Goal: Information Seeking & Learning: Learn about a topic

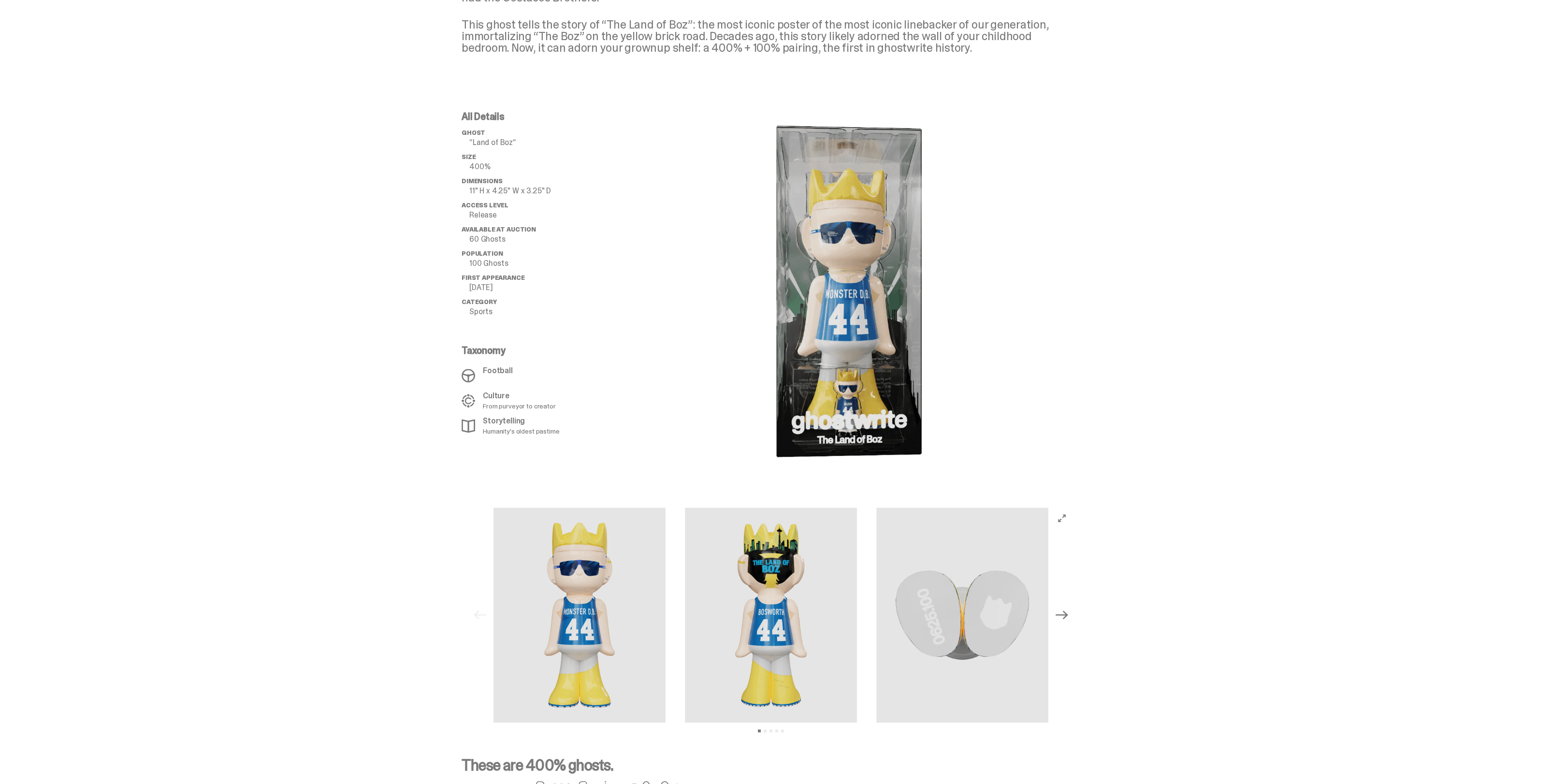
scroll to position [664, 0]
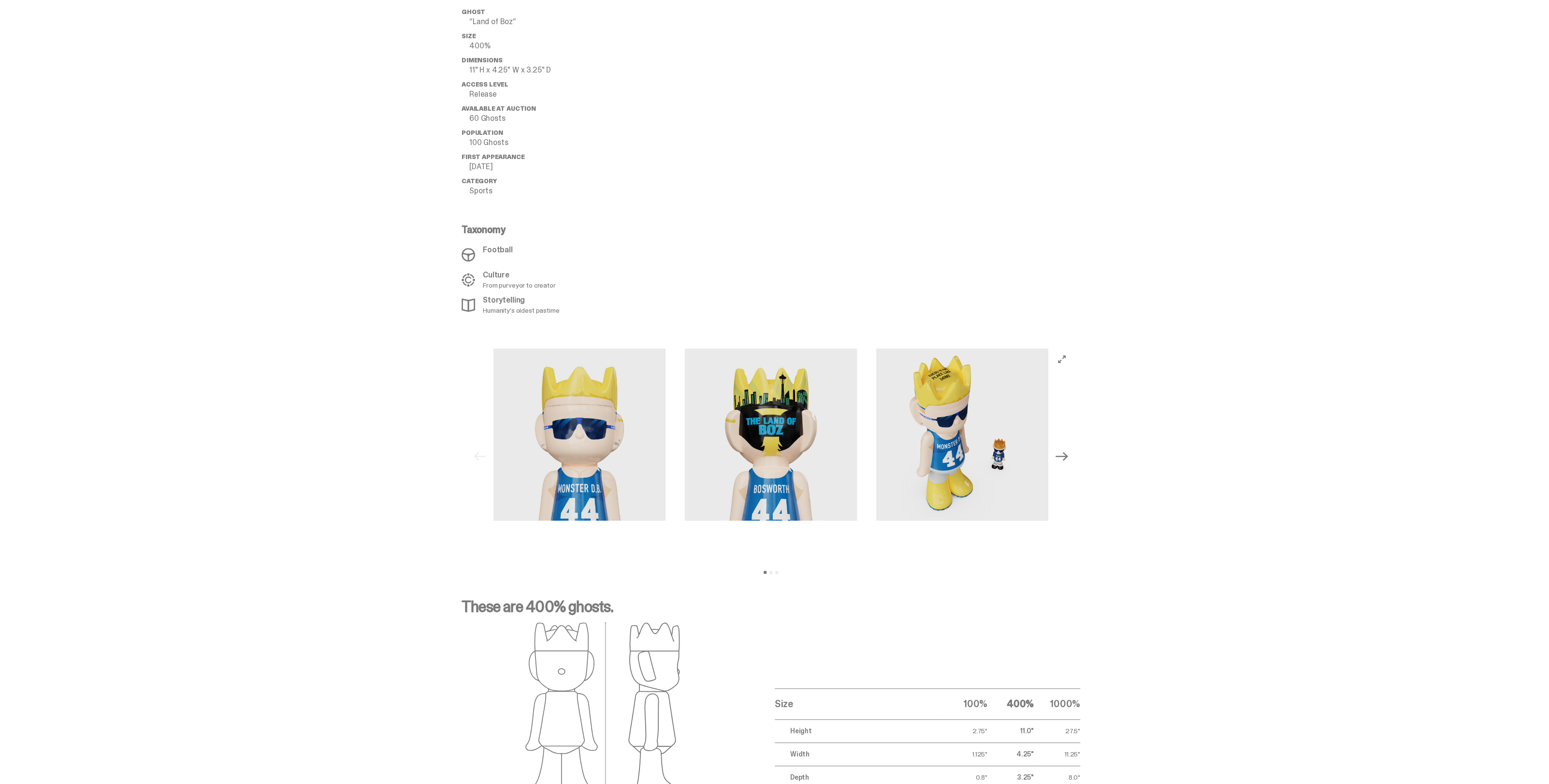
select select "********"
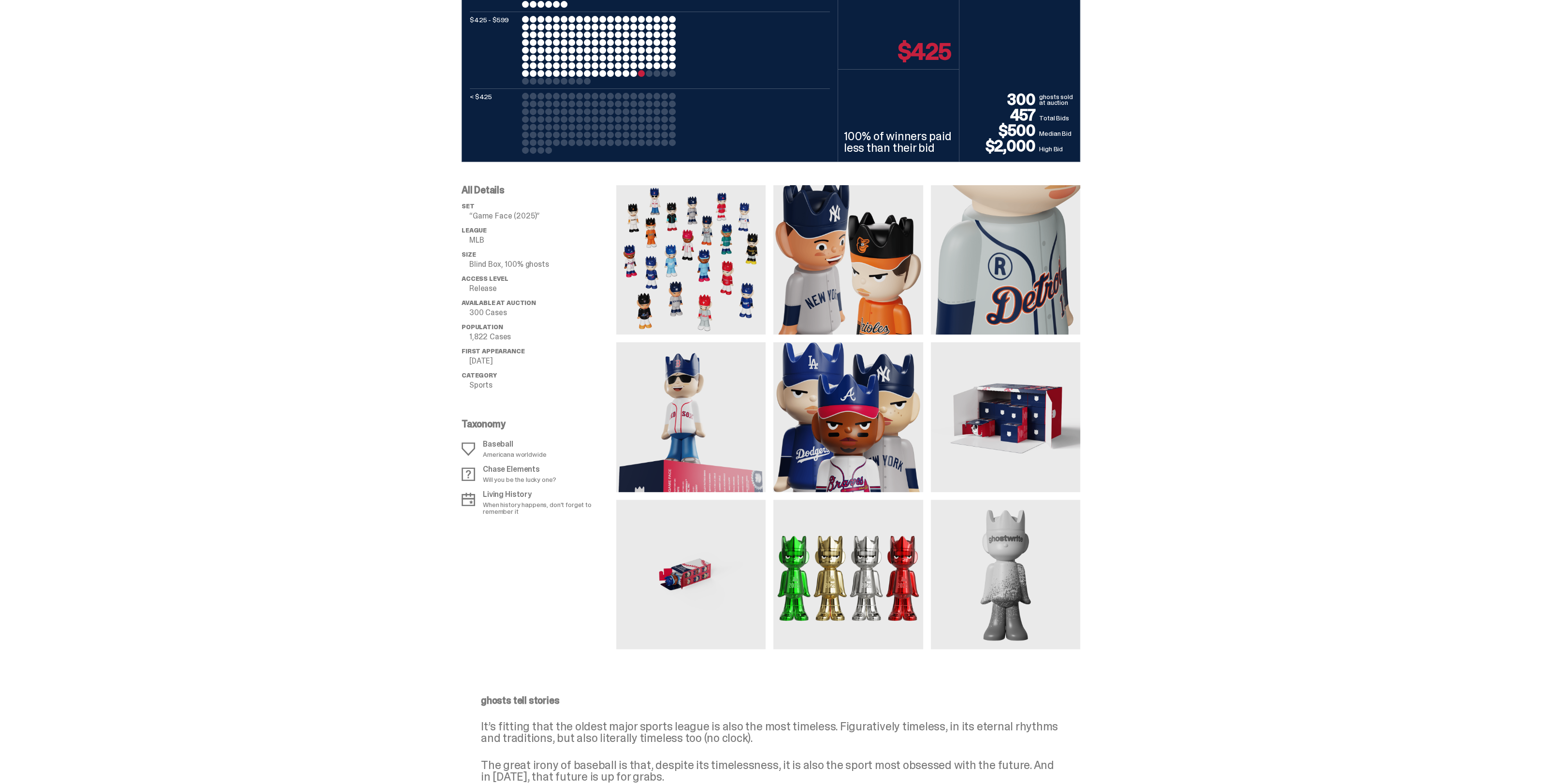
scroll to position [664, 0]
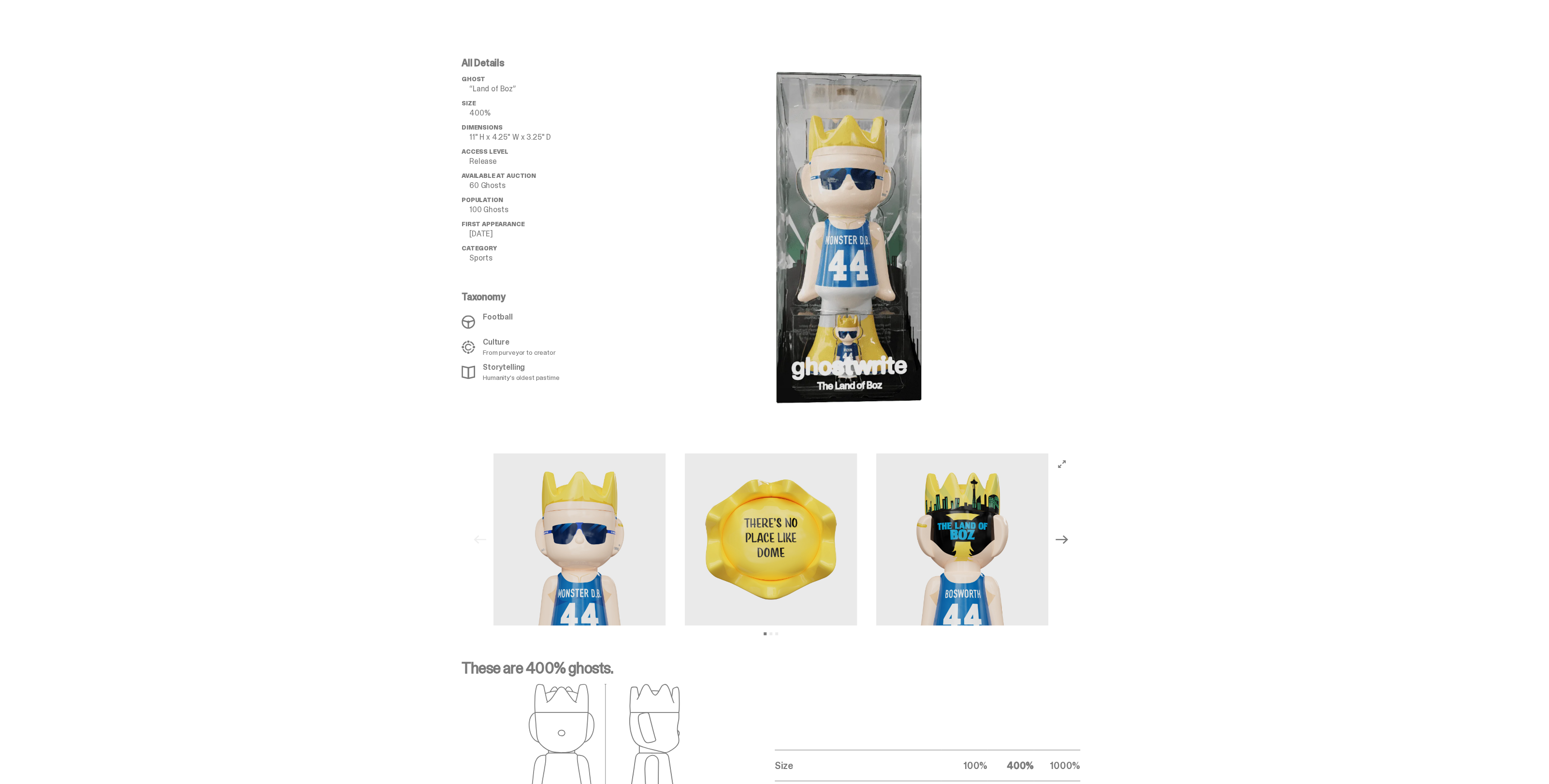
scroll to position [604, 0]
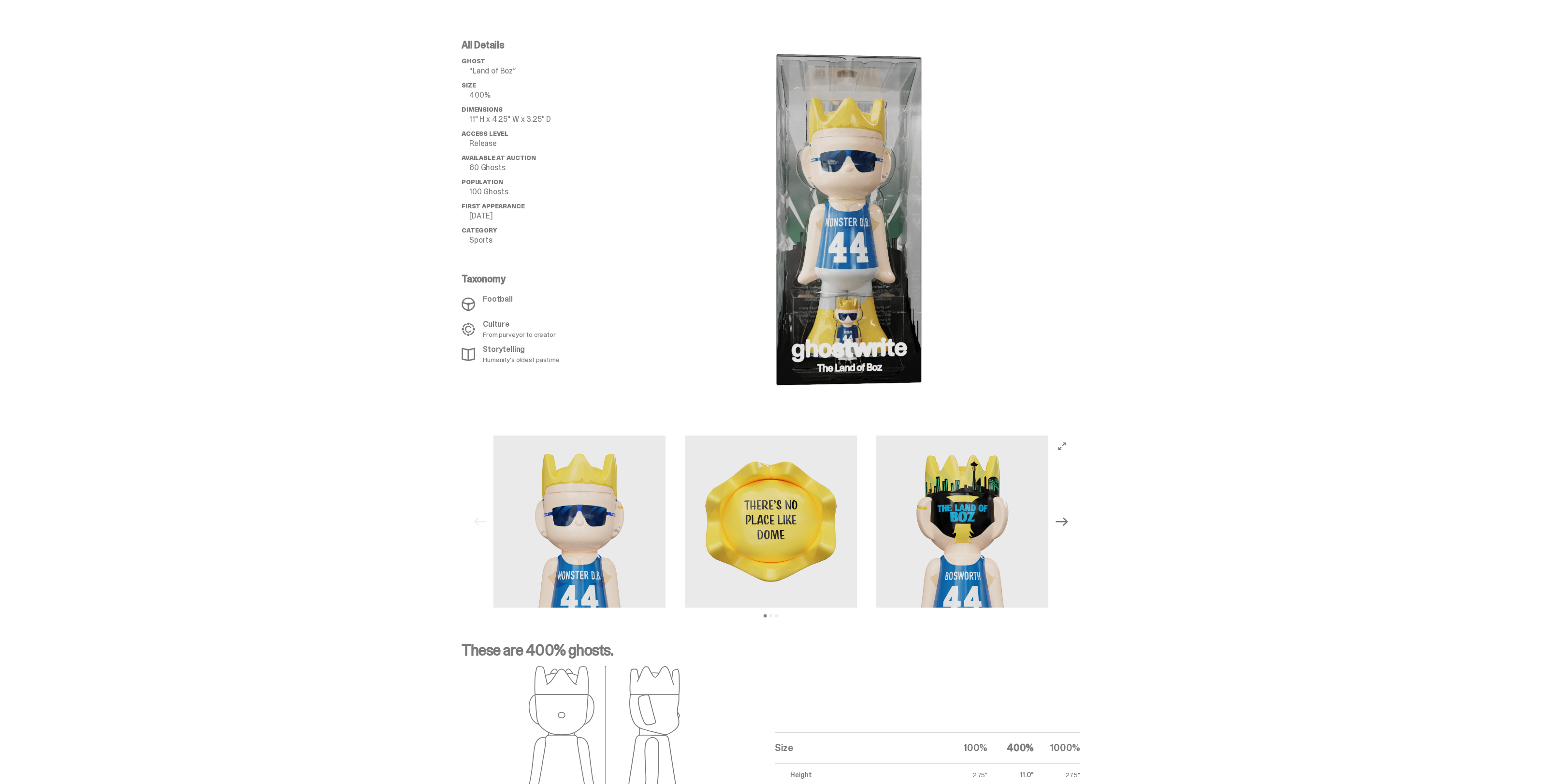
click at [1068, 520] on icon "Next" at bounding box center [1062, 521] width 13 height 13
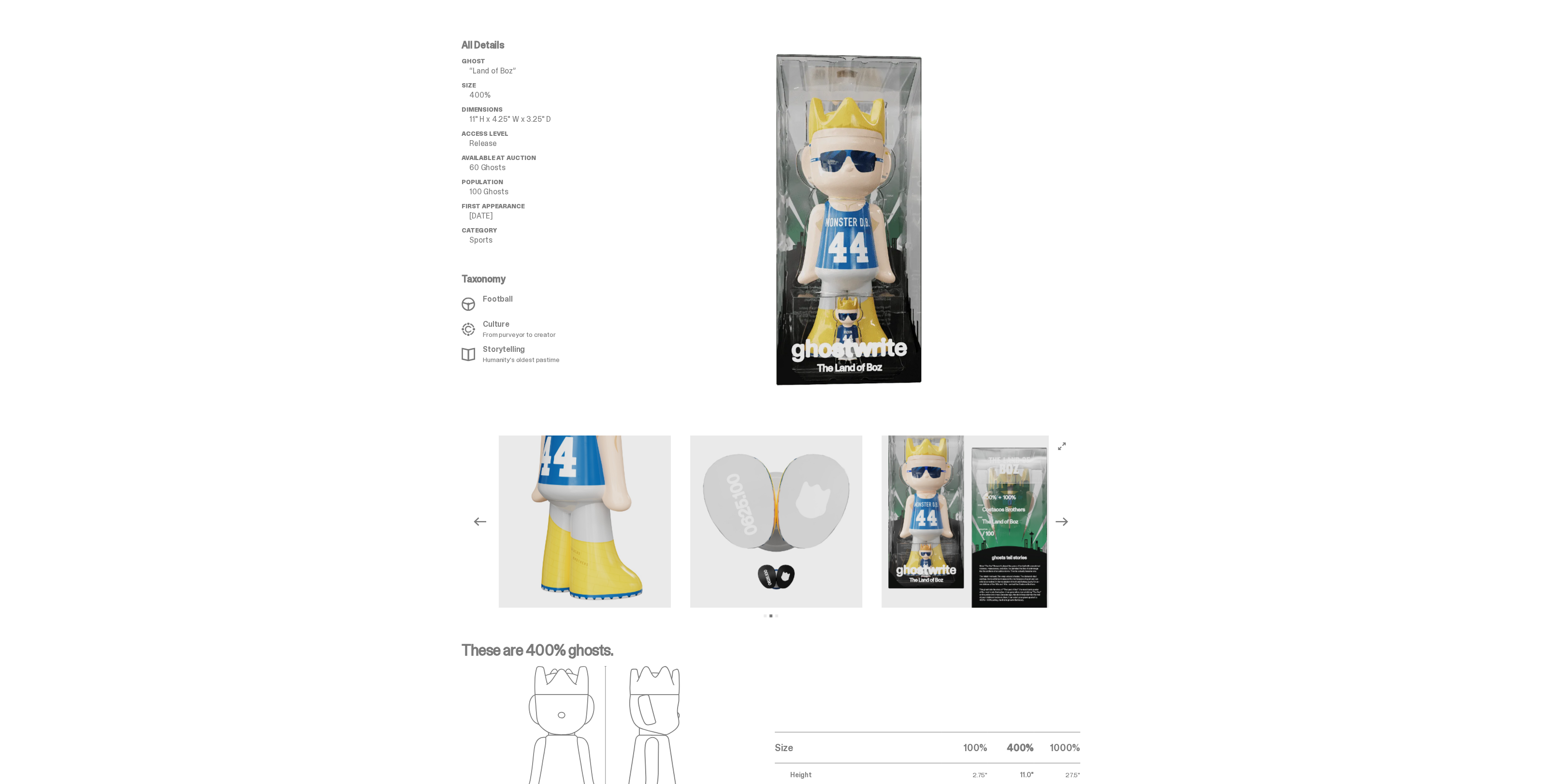
click at [1067, 520] on icon "Next" at bounding box center [1062, 521] width 13 height 13
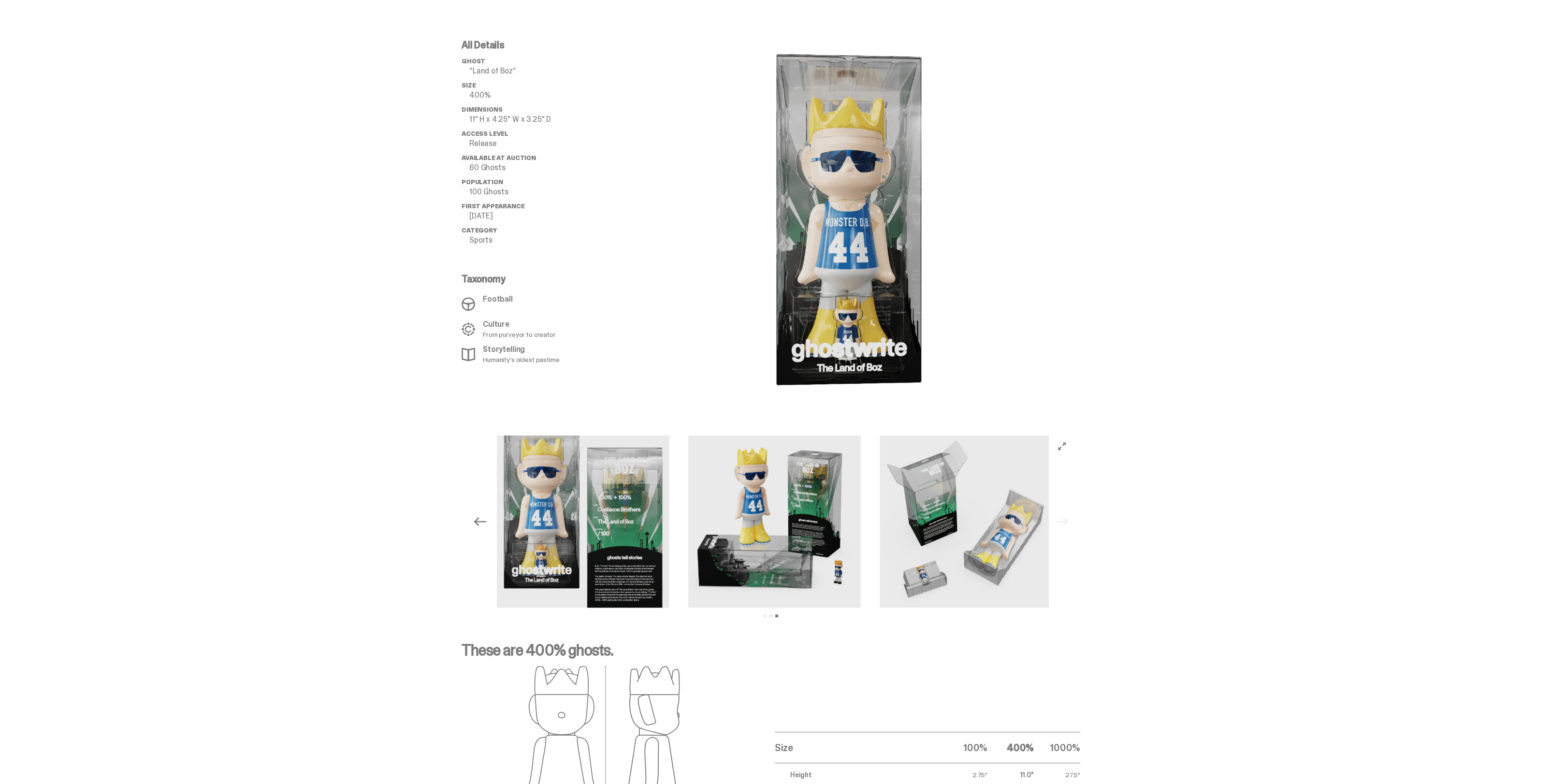
click at [1067, 520] on div "Previous Next View slide 1 View slide 2 View slide 3" at bounding box center [771, 521] width 603 height 172
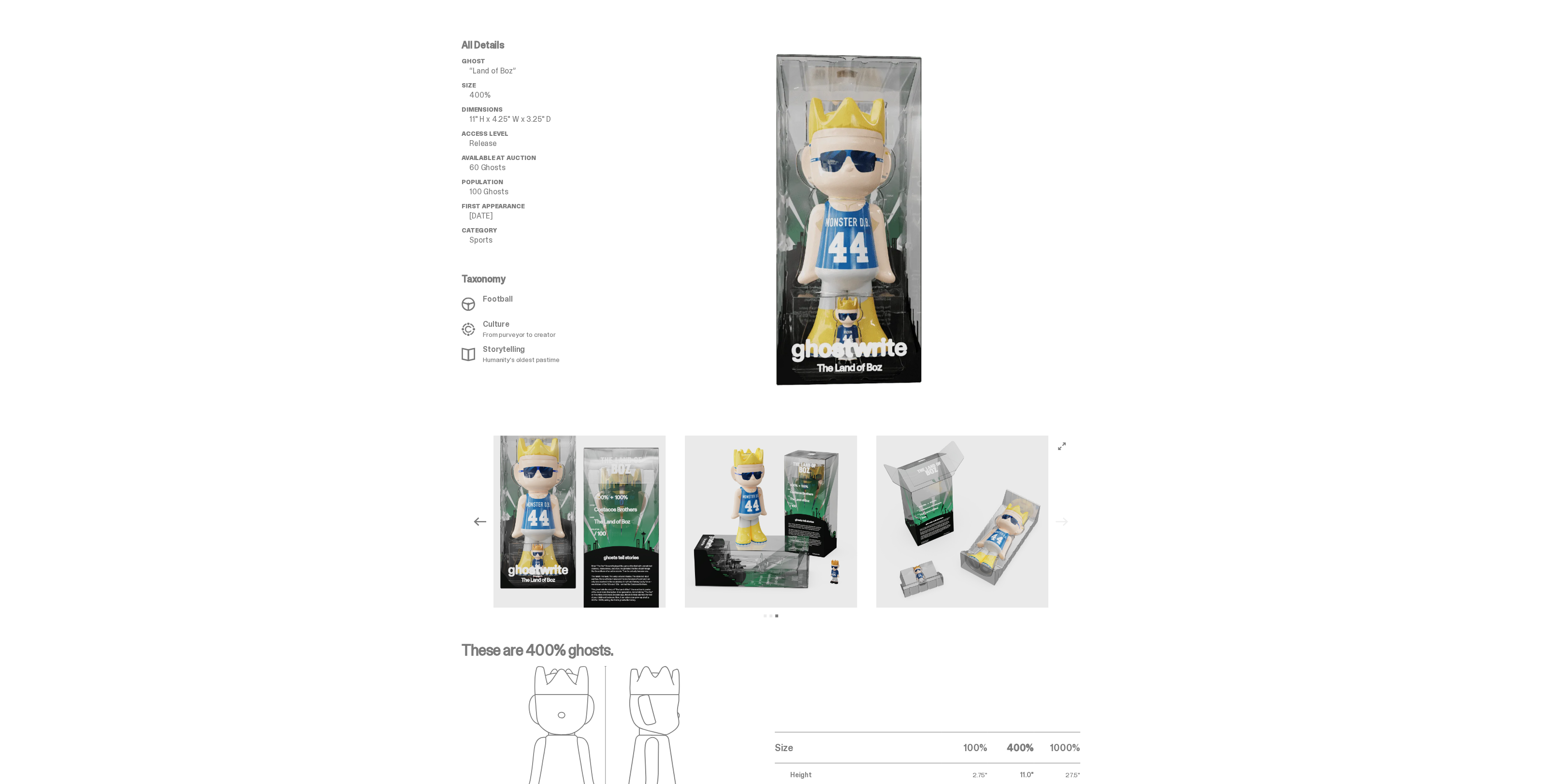
click at [1067, 520] on div "Previous Next View slide 1 View slide 2 View slide 3" at bounding box center [771, 521] width 603 height 172
drag, startPoint x: 1111, startPoint y: 389, endPoint x: 944, endPoint y: 347, distance: 172.2
click at [1111, 389] on div "All Details ghost “Land of Boz” Size 400% Dimensions 11" H x 4.25" W x 3.25" D …" at bounding box center [771, 220] width 1542 height 407
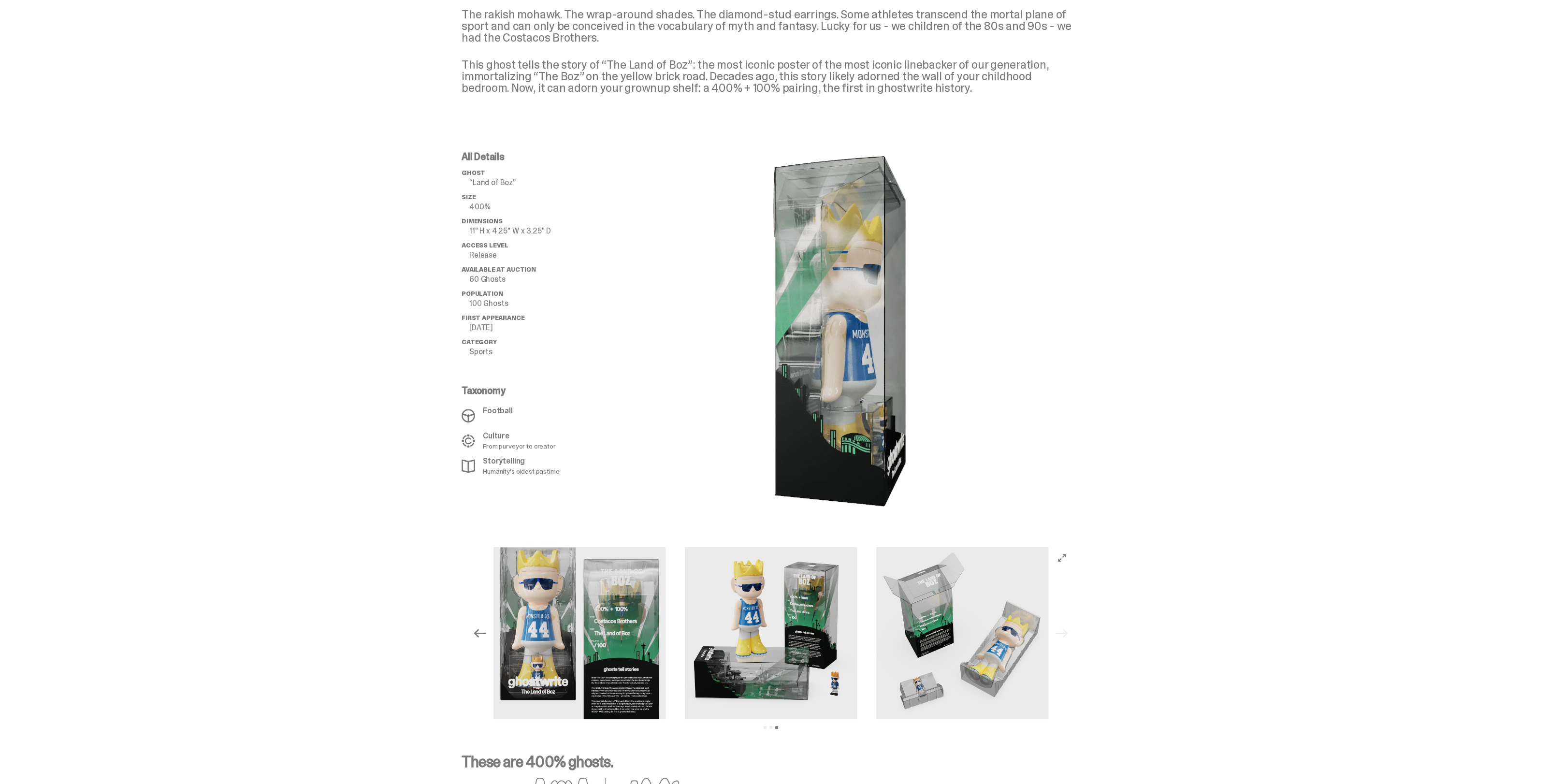
scroll to position [664, 0]
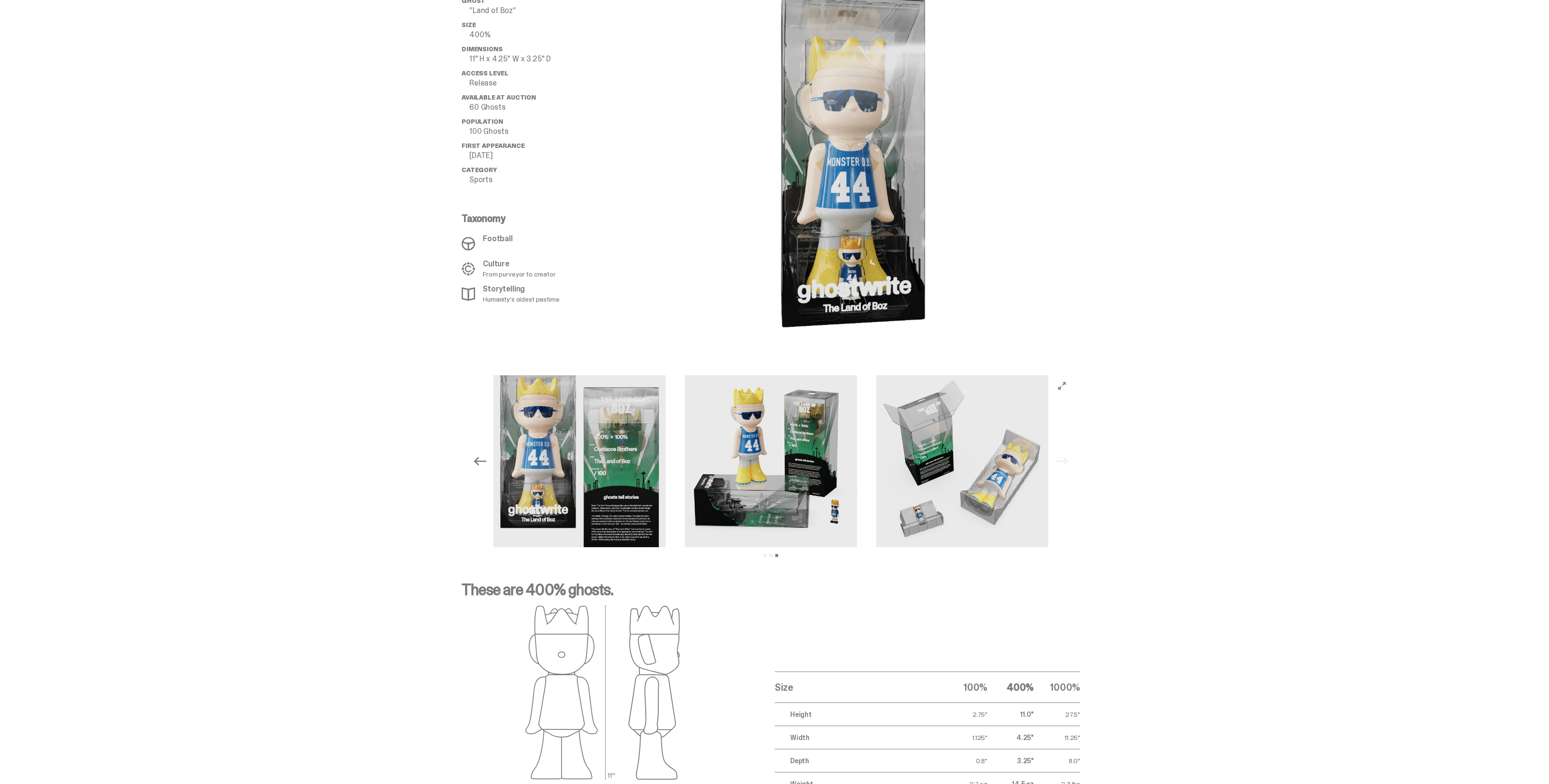
click at [1269, 387] on div "Previous Next View slide 1 View slide 2 View slide 3" at bounding box center [771, 461] width 1542 height 195
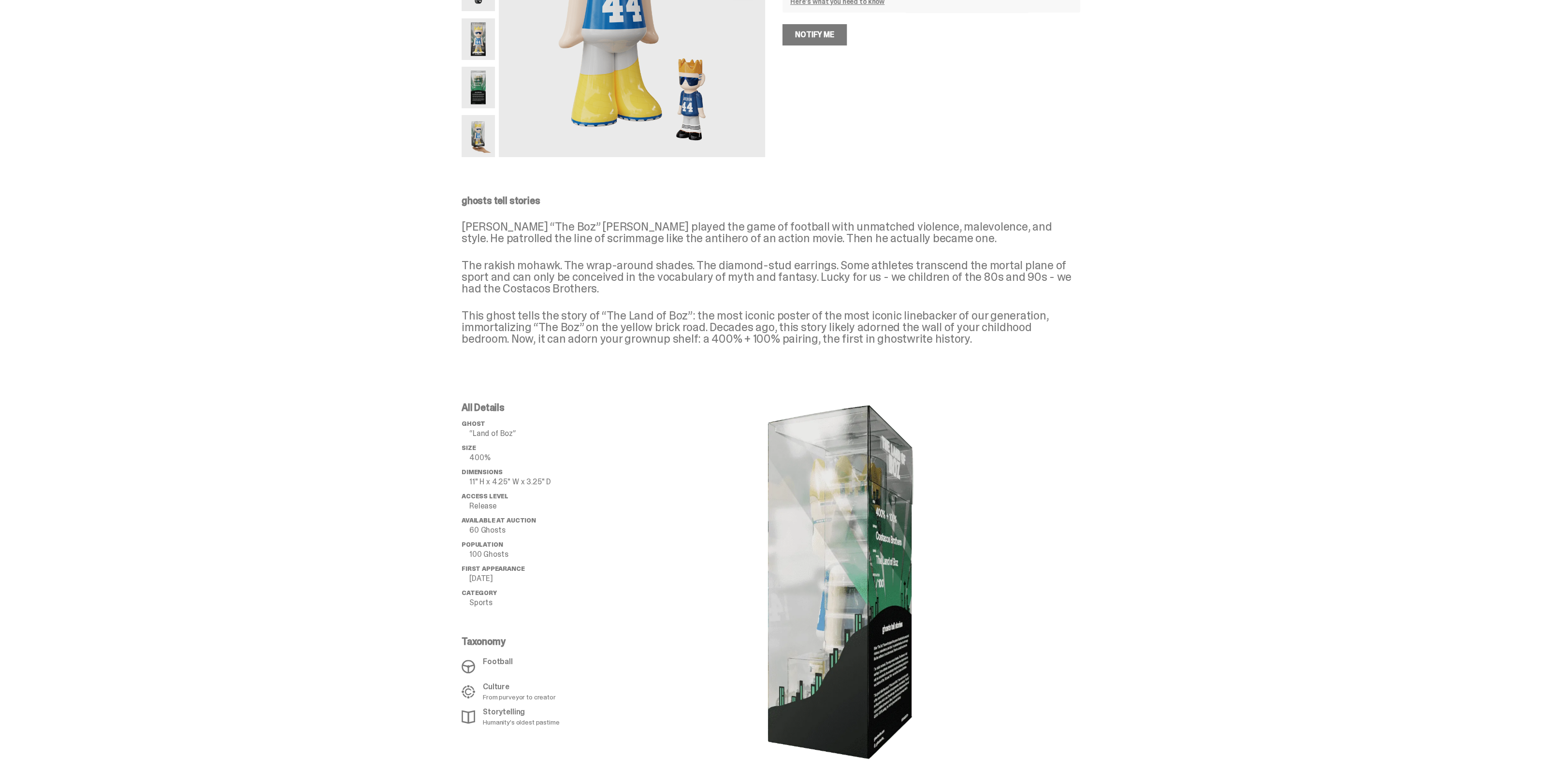
scroll to position [0, 0]
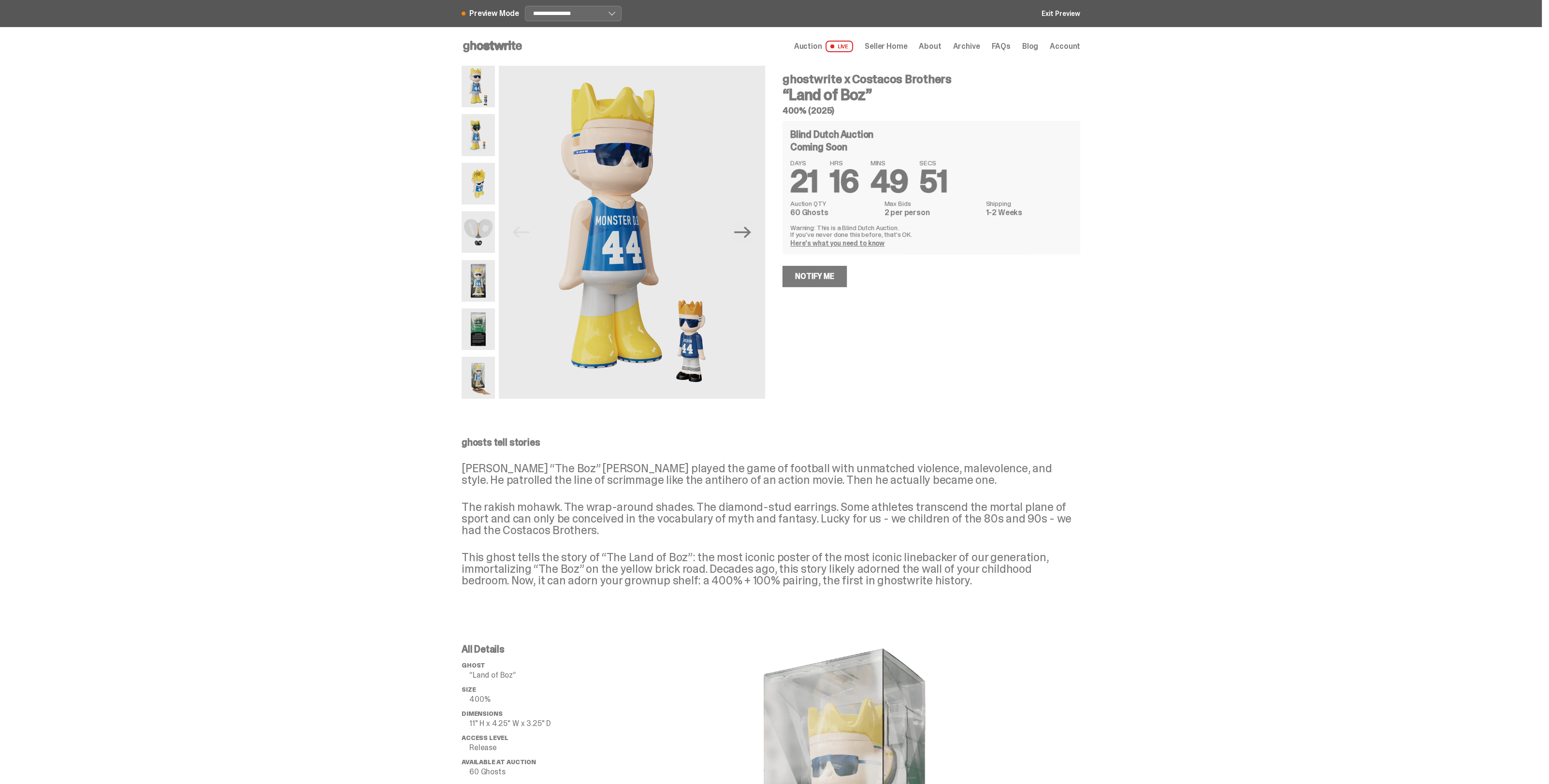
click at [483, 178] on img at bounding box center [478, 183] width 33 height 41
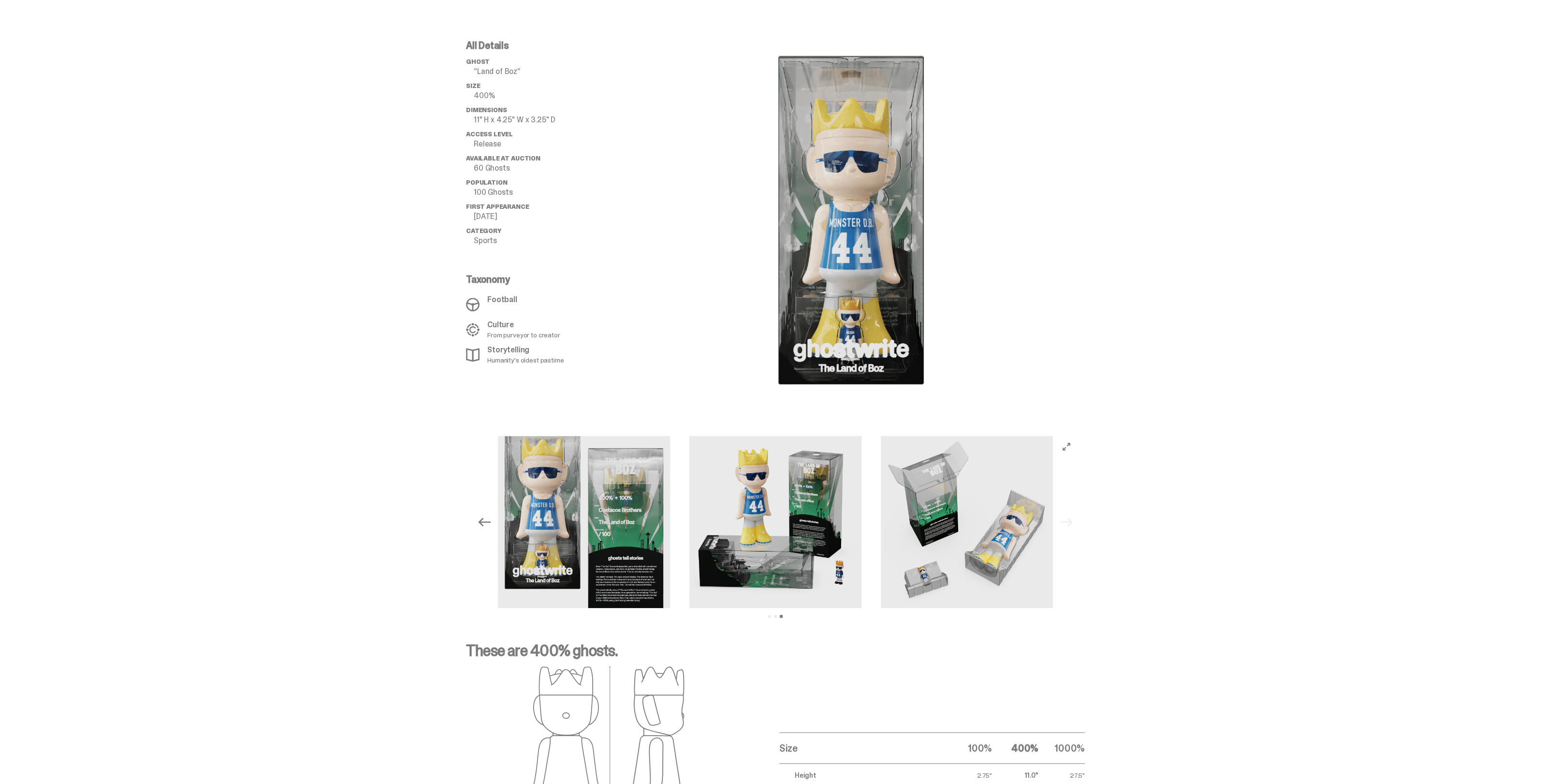
scroll to position [610, 0]
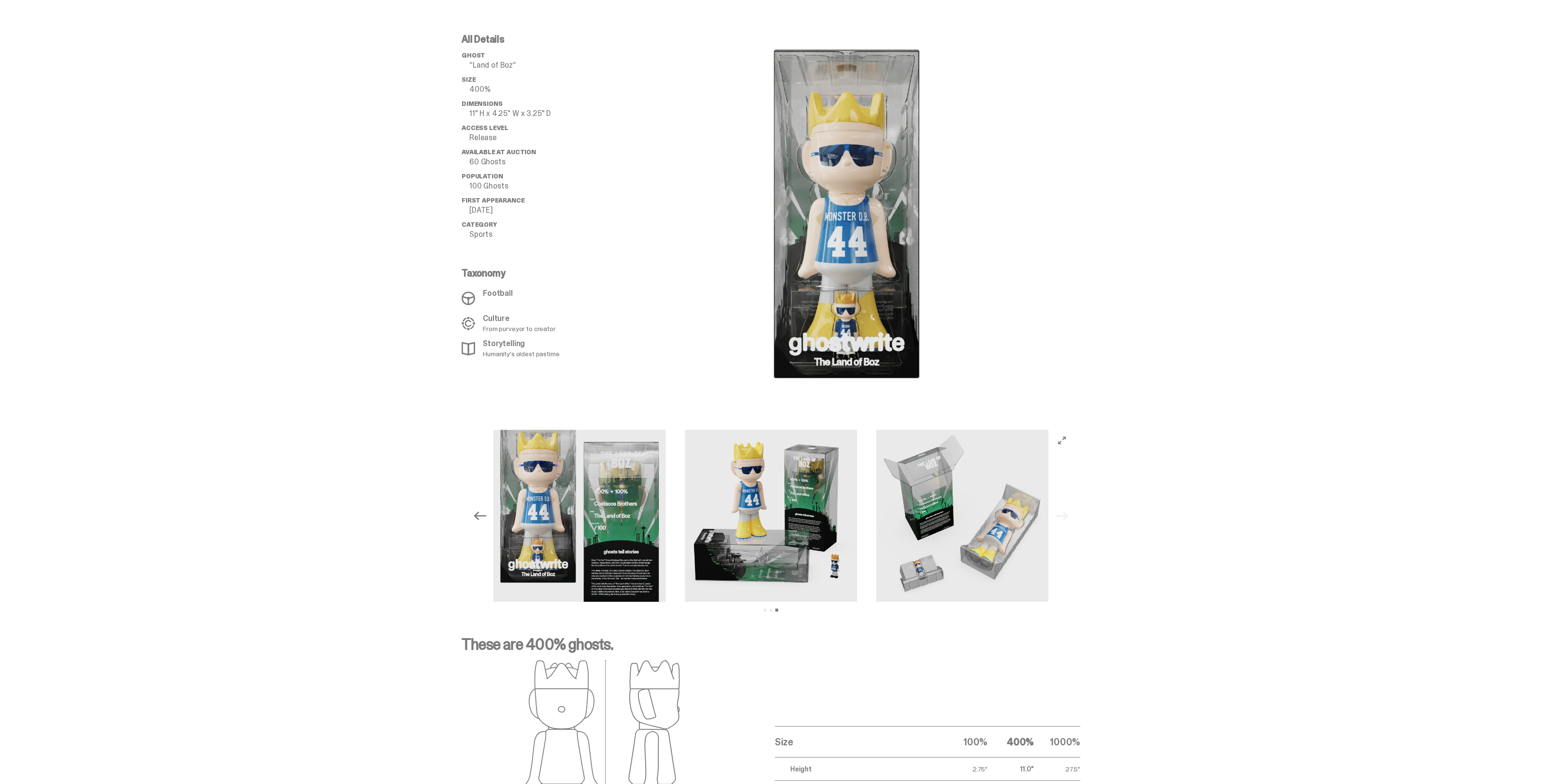
click at [535, 495] on img at bounding box center [579, 515] width 172 height 172
click at [1066, 438] on icon "View full-screen" at bounding box center [1062, 440] width 8 height 8
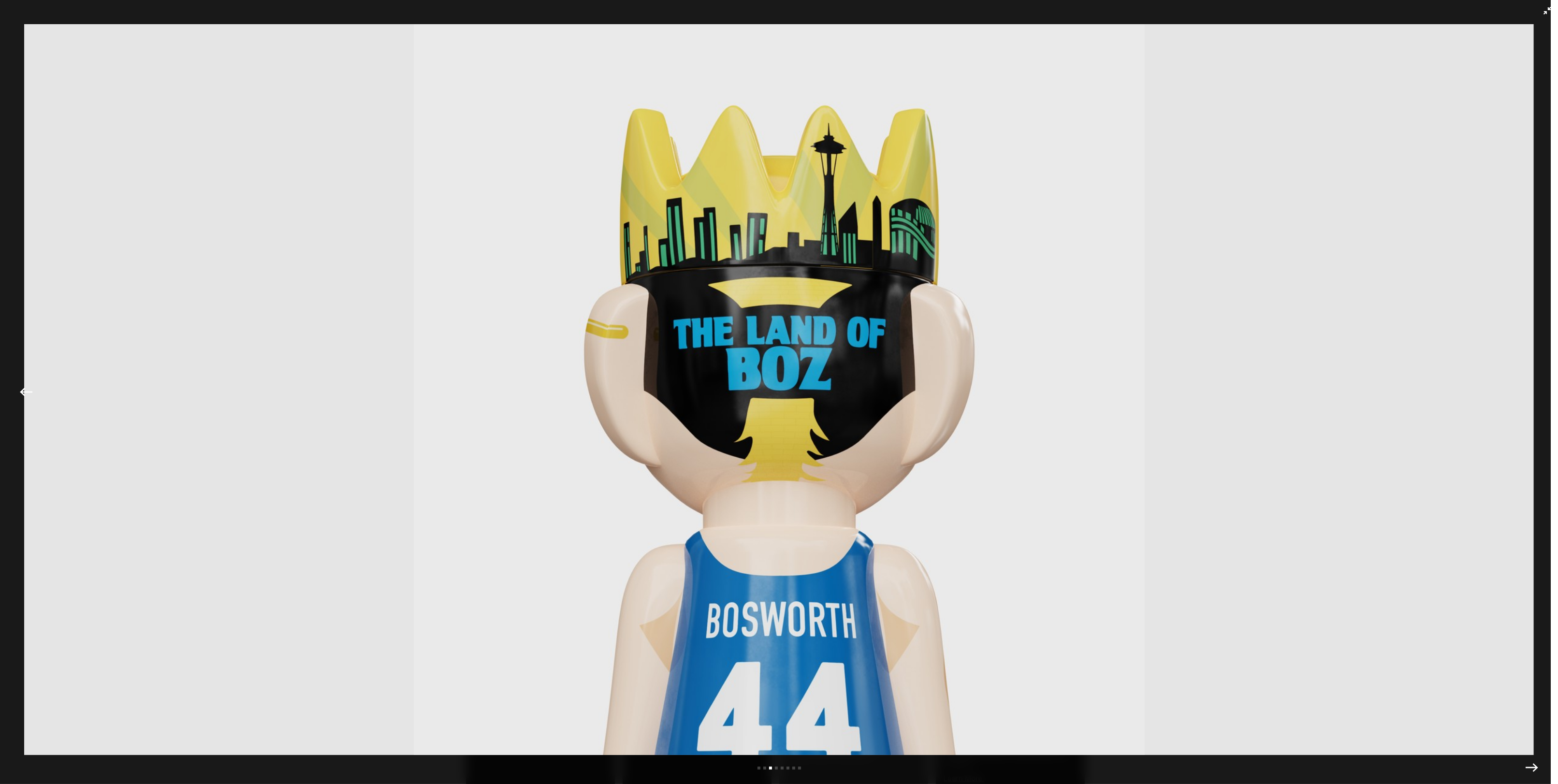
click at [20, 388] on icon "Previous" at bounding box center [26, 391] width 13 height 13
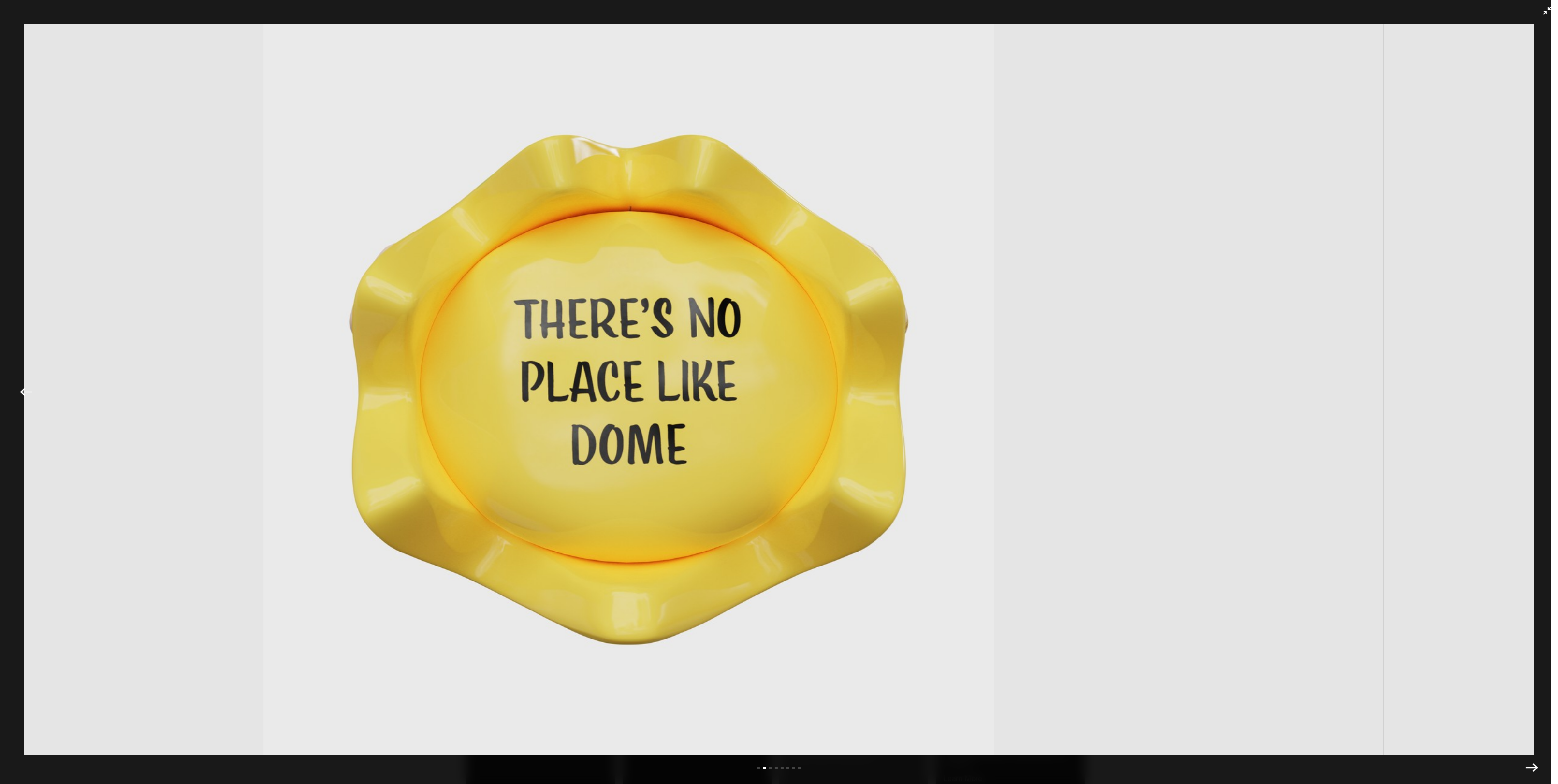
click at [27, 388] on icon "Previous" at bounding box center [26, 391] width 13 height 13
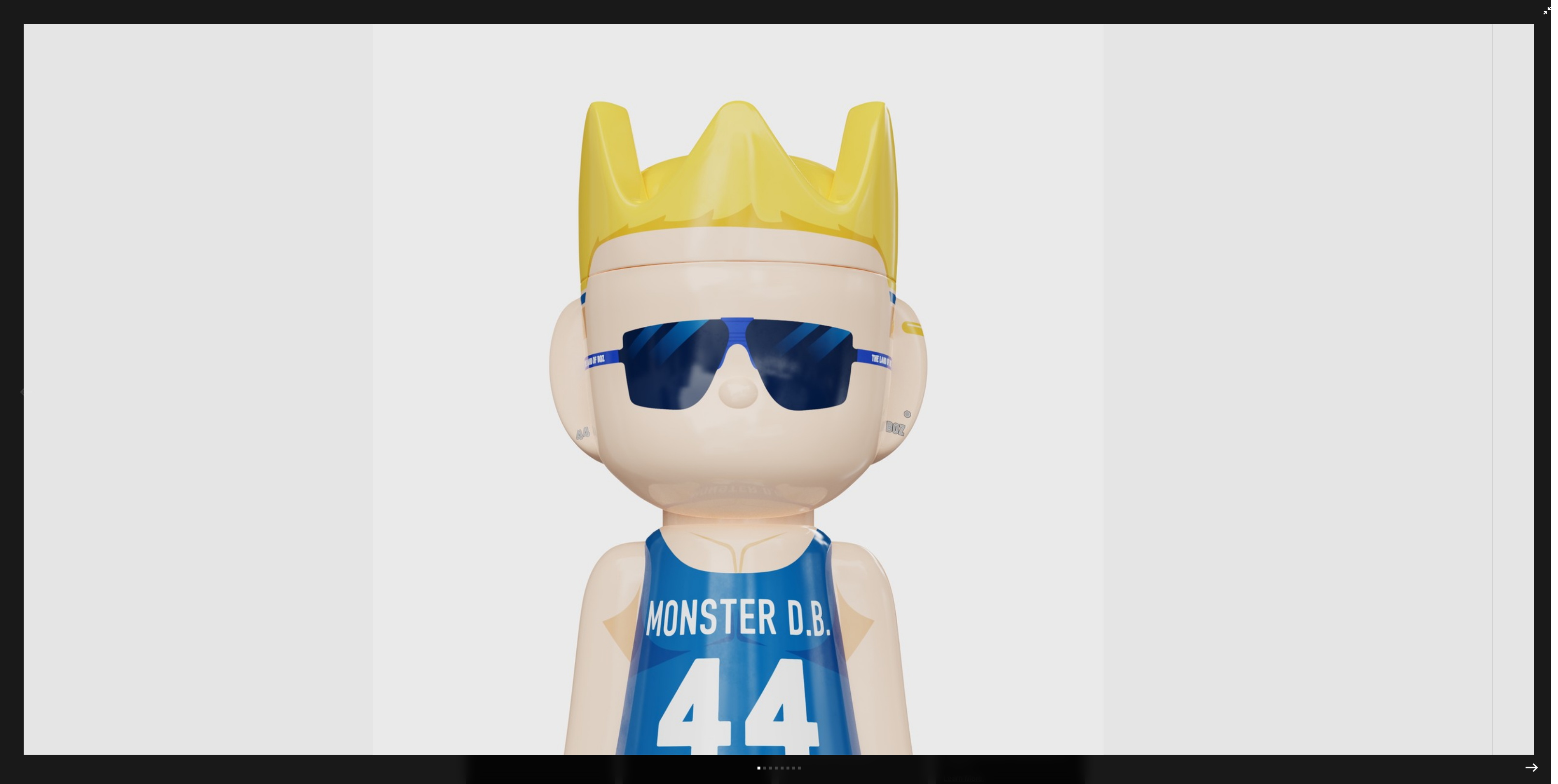
click at [27, 388] on img at bounding box center [738, 390] width 1510 height 731
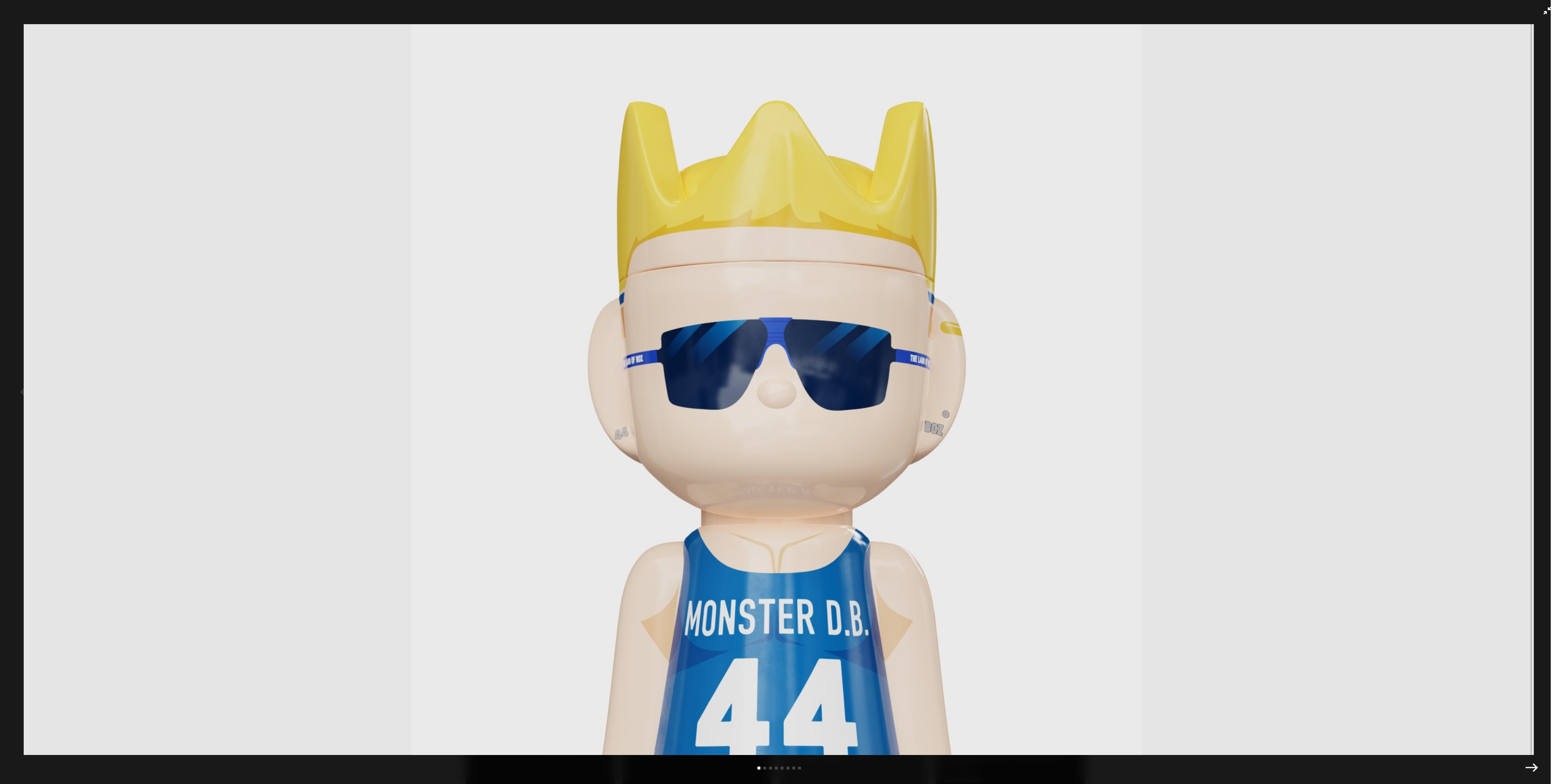
click at [32, 387] on img at bounding box center [777, 390] width 1510 height 731
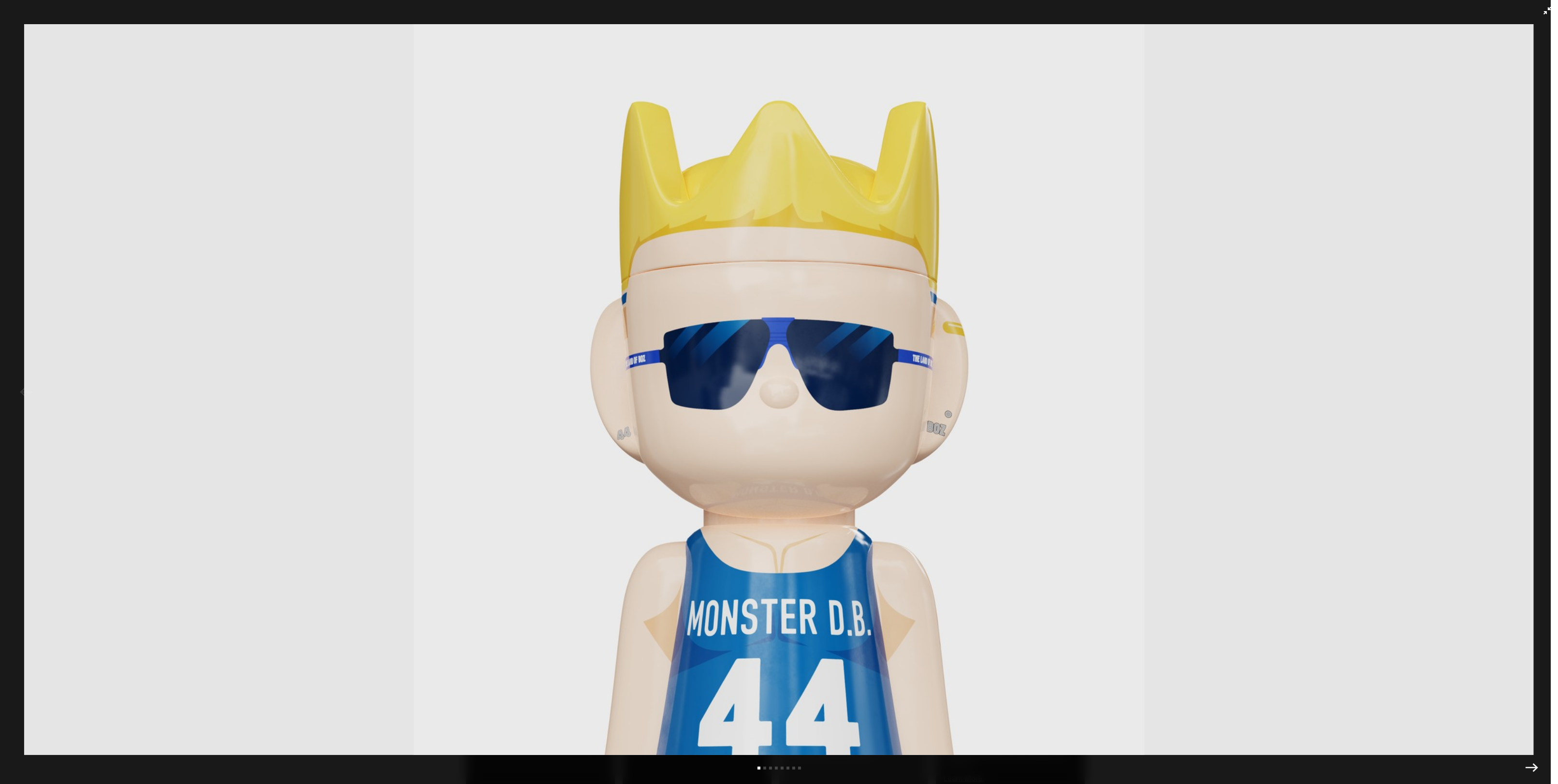
click at [32, 387] on img at bounding box center [779, 390] width 1510 height 731
click at [1522, 492] on img at bounding box center [779, 390] width 1510 height 731
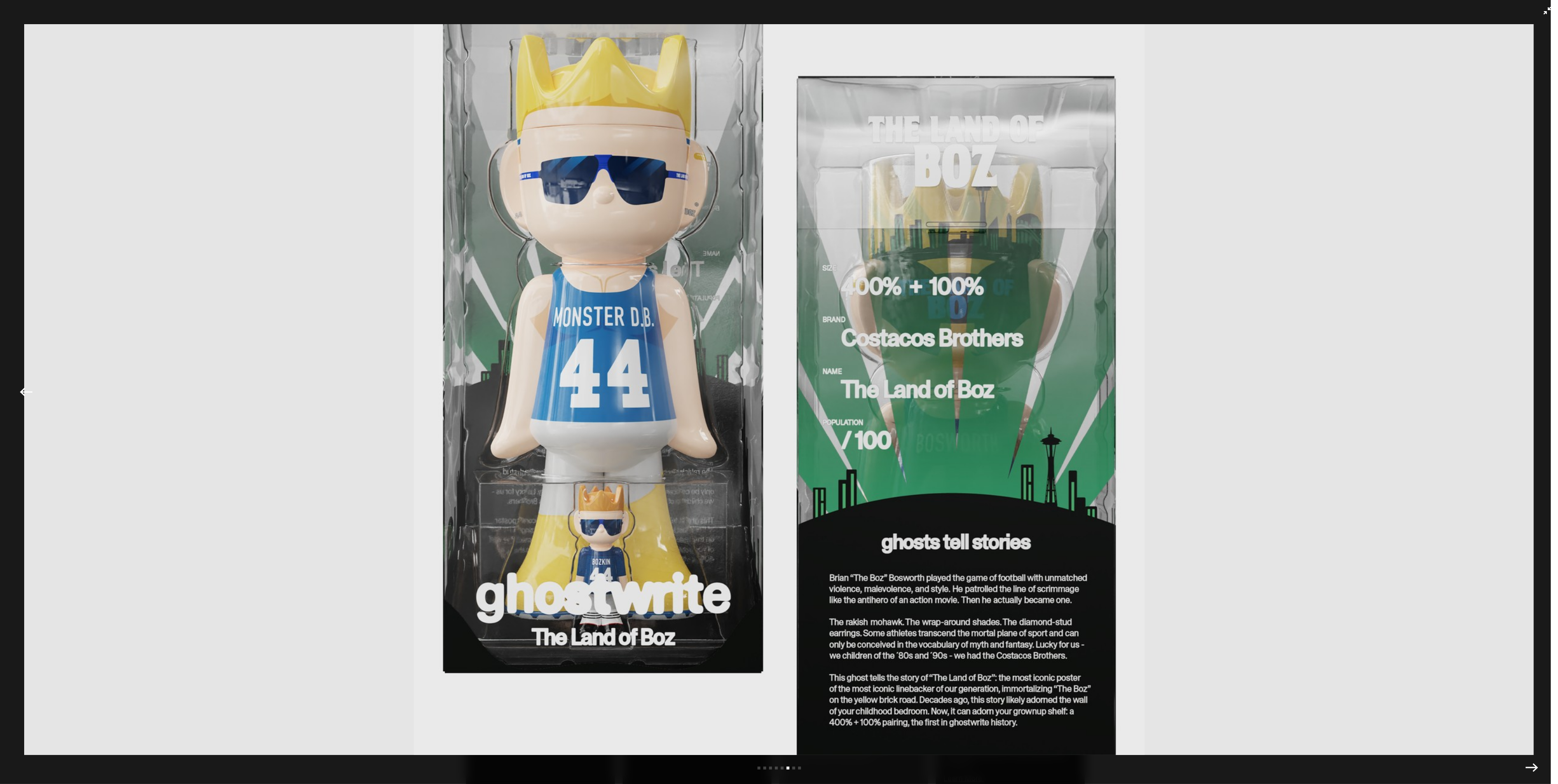
select select "********"
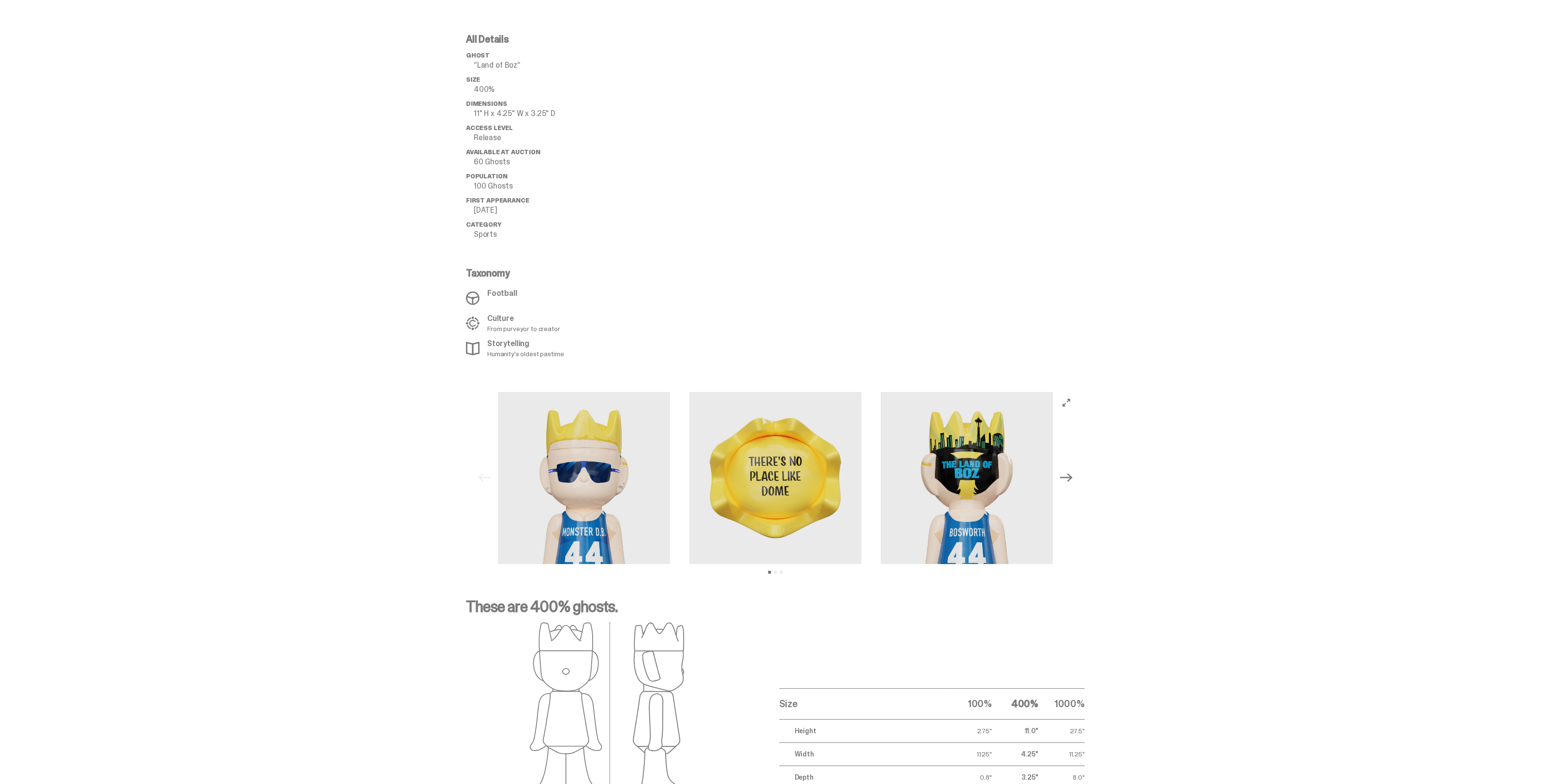
scroll to position [257, 0]
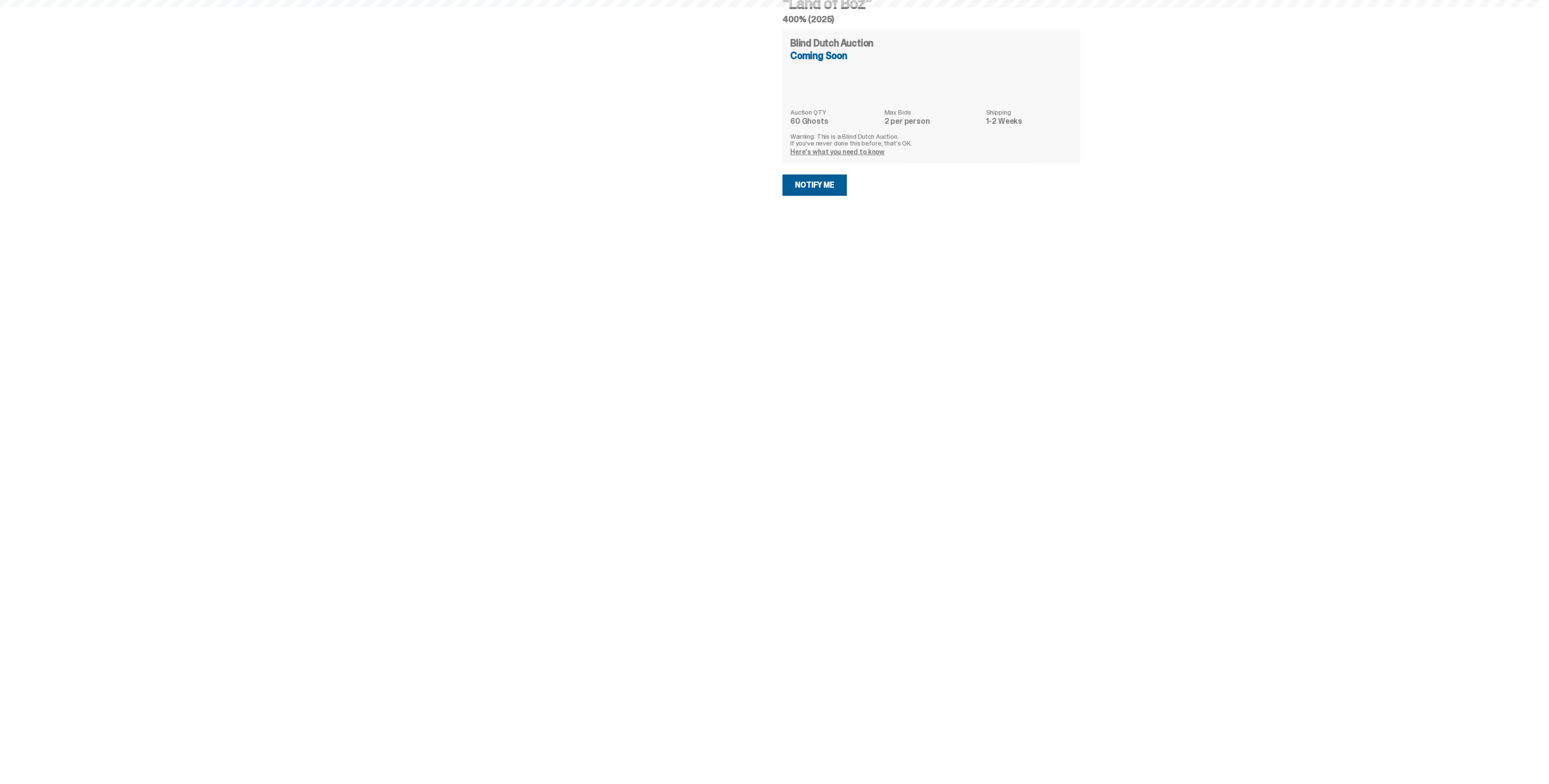
select select "********"
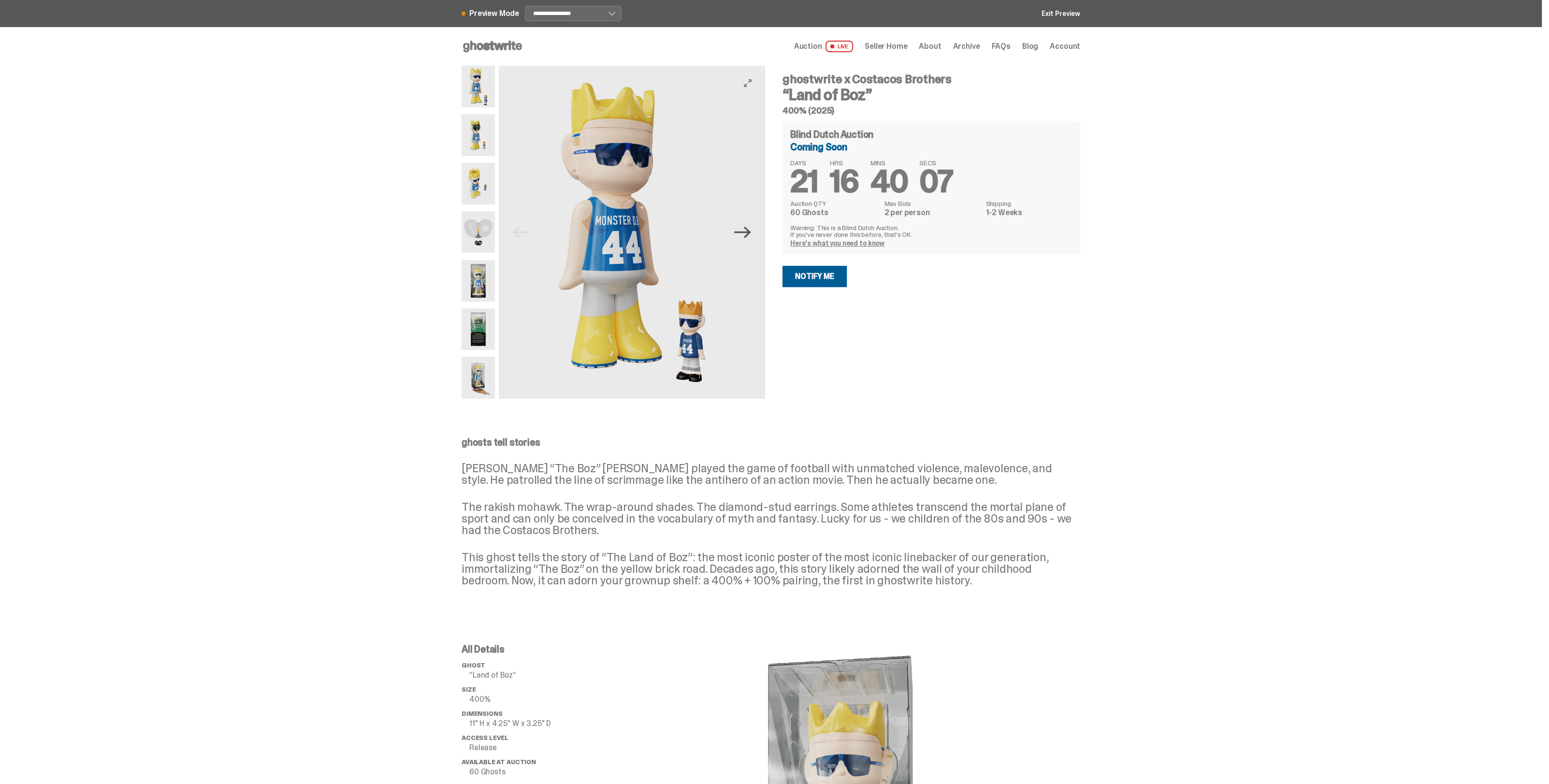
click at [746, 229] on icon "Next" at bounding box center [743, 232] width 17 height 17
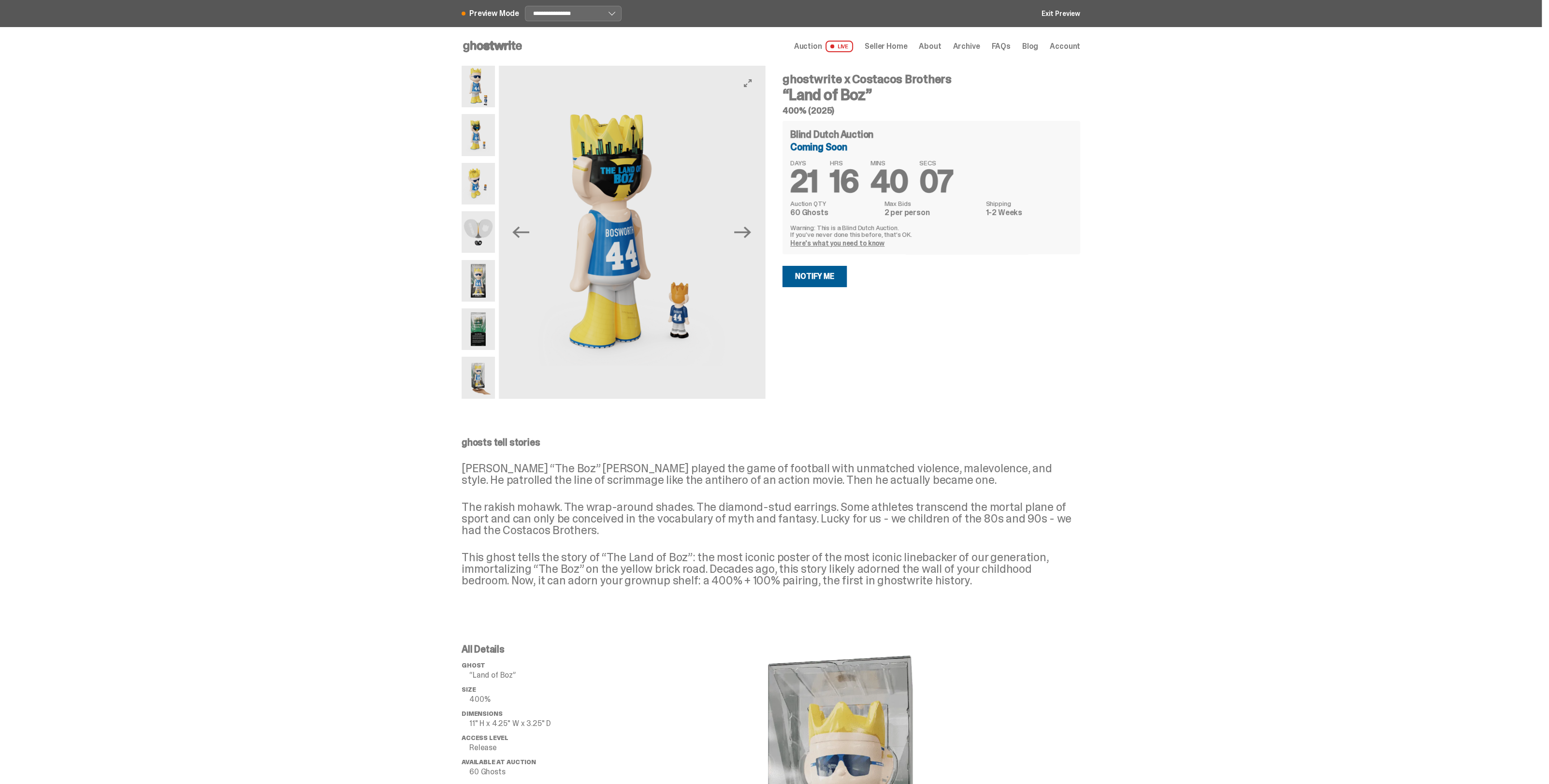
click at [515, 231] on button "Previous" at bounding box center [521, 232] width 21 height 21
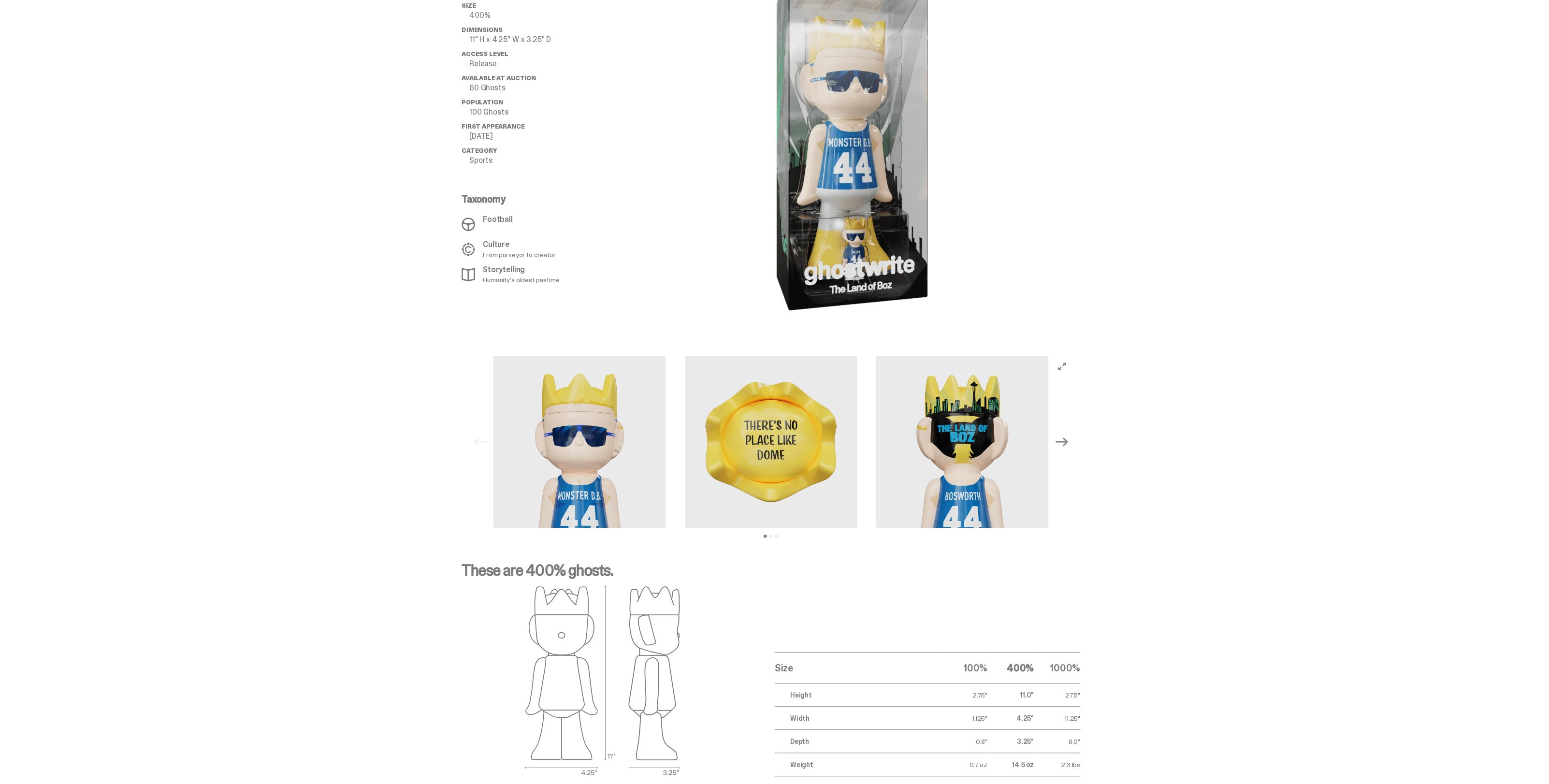
scroll to position [725, 0]
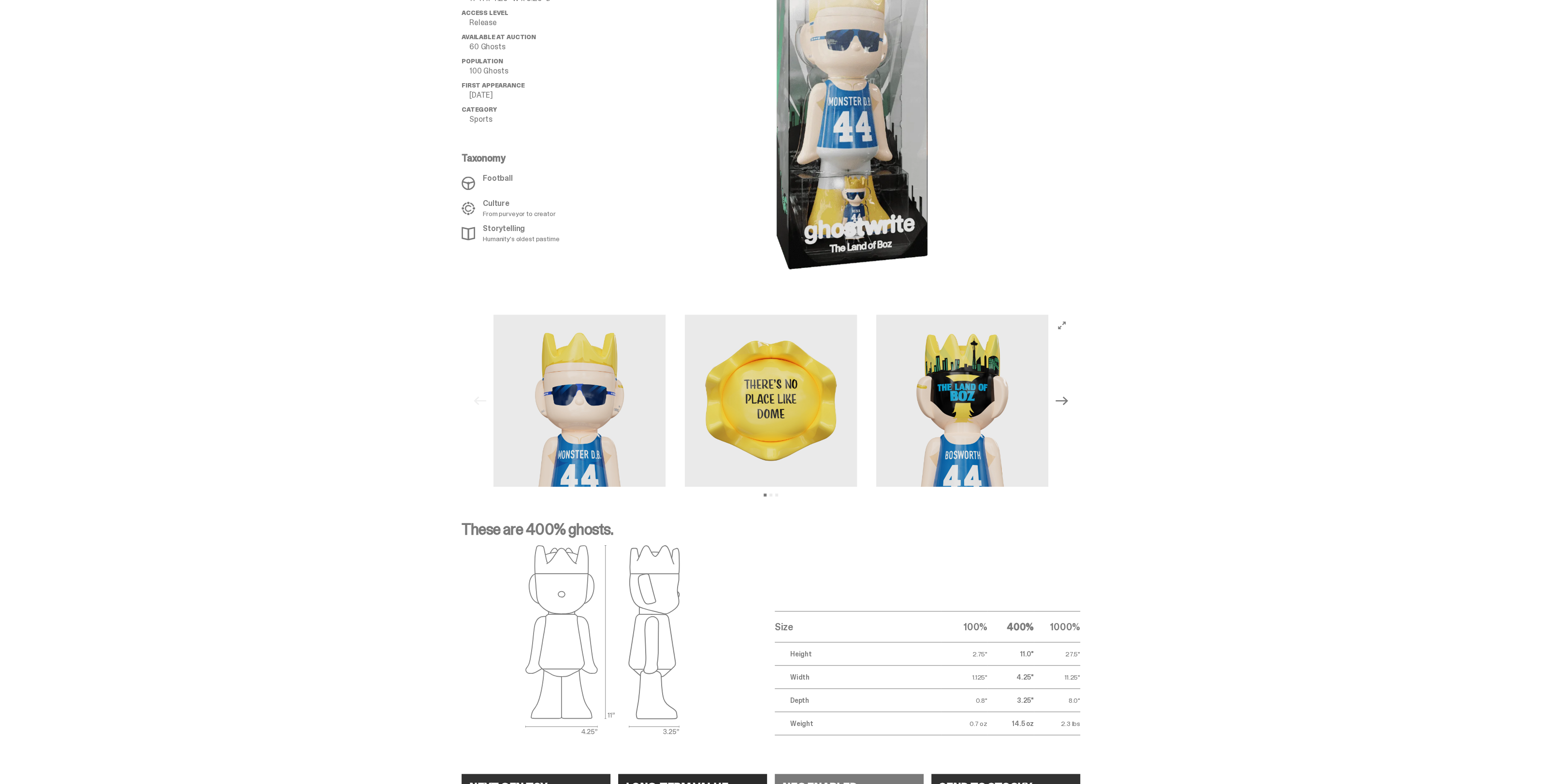
click at [1064, 400] on icon "Next" at bounding box center [1062, 401] width 13 height 8
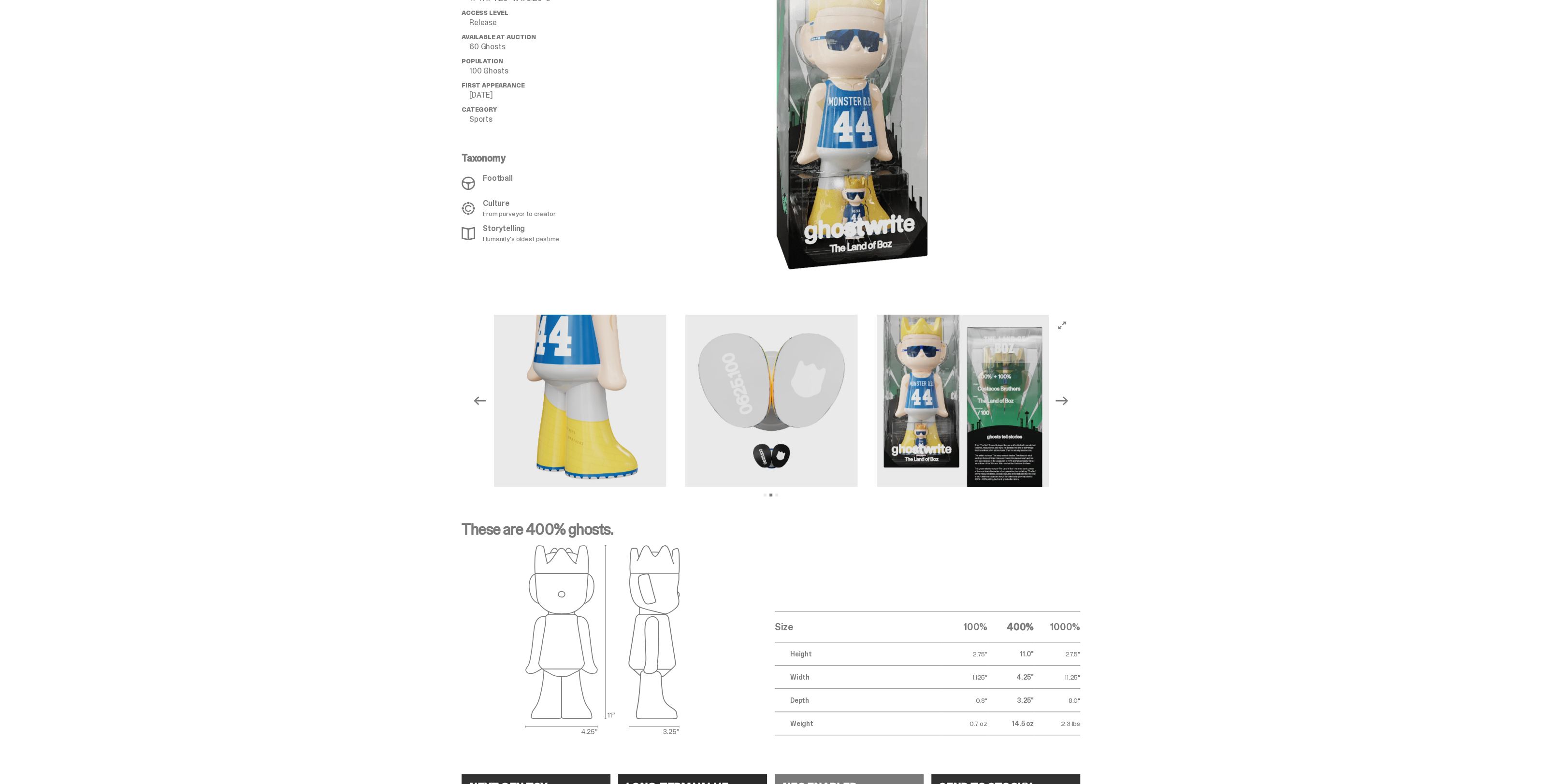
click at [1064, 400] on icon "Next" at bounding box center [1062, 401] width 13 height 8
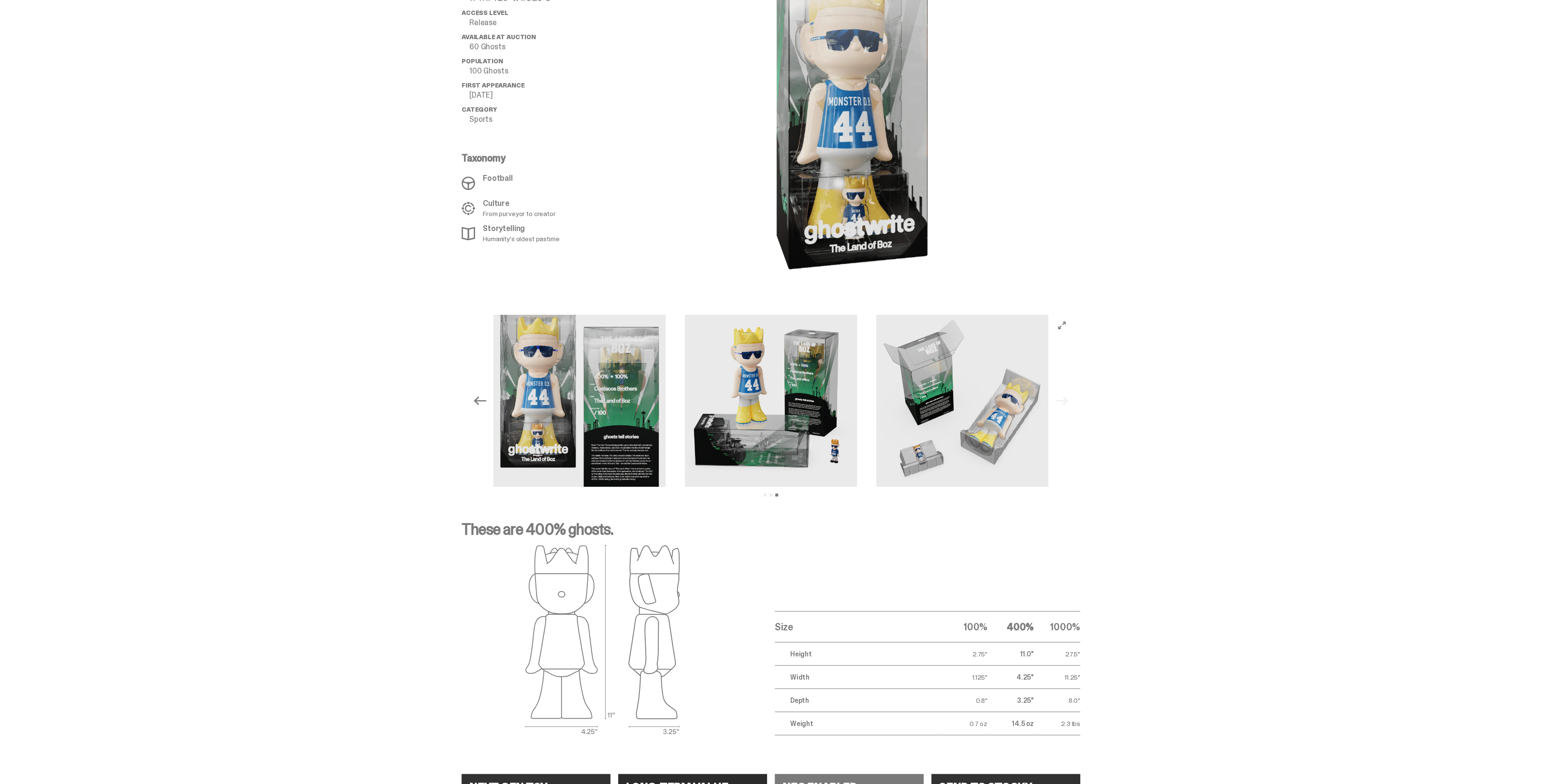
click at [1208, 320] on div "Previous Next View slide 1 View slide 2 View slide 3" at bounding box center [771, 400] width 1542 height 195
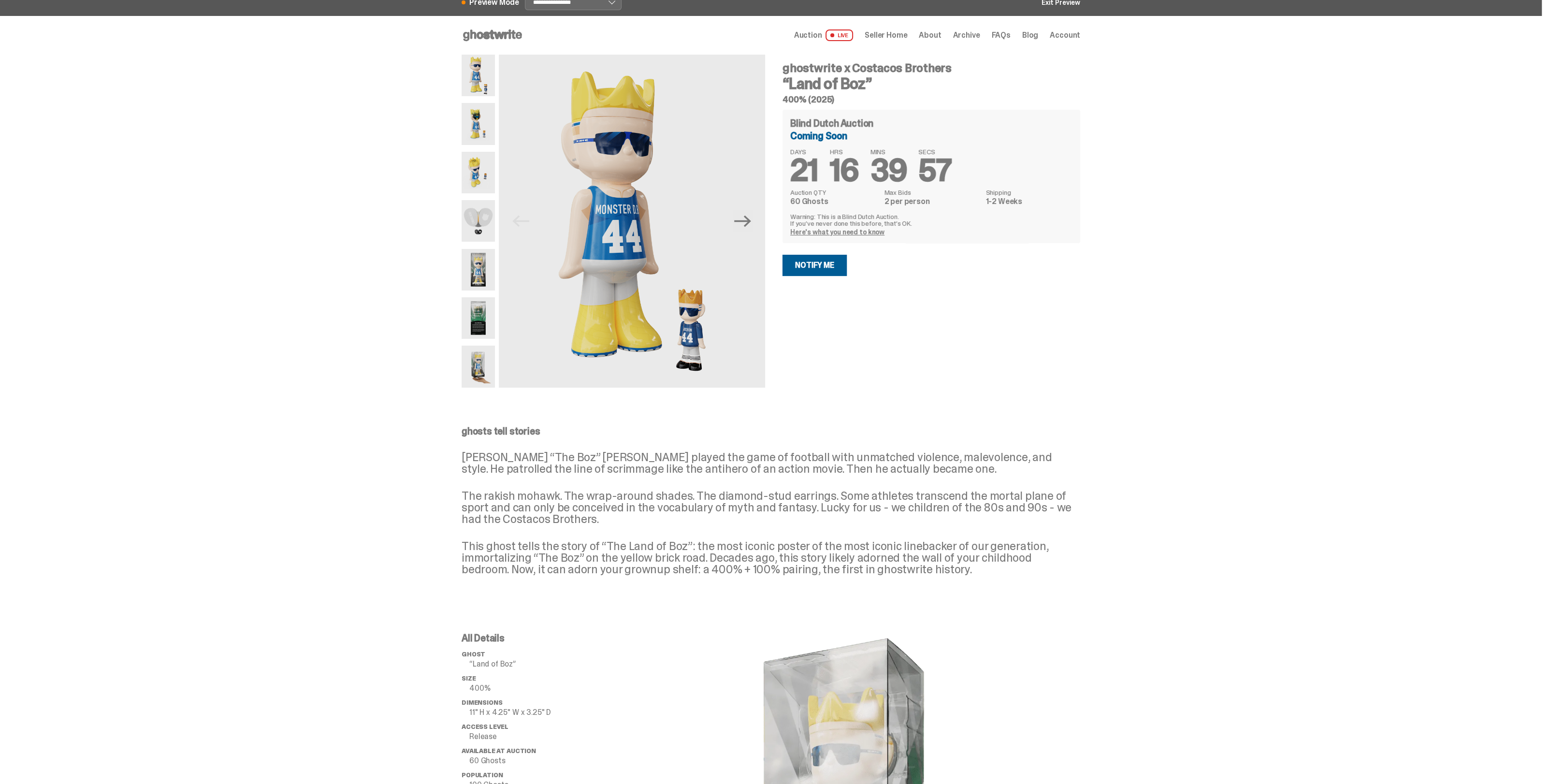
scroll to position [0, 0]
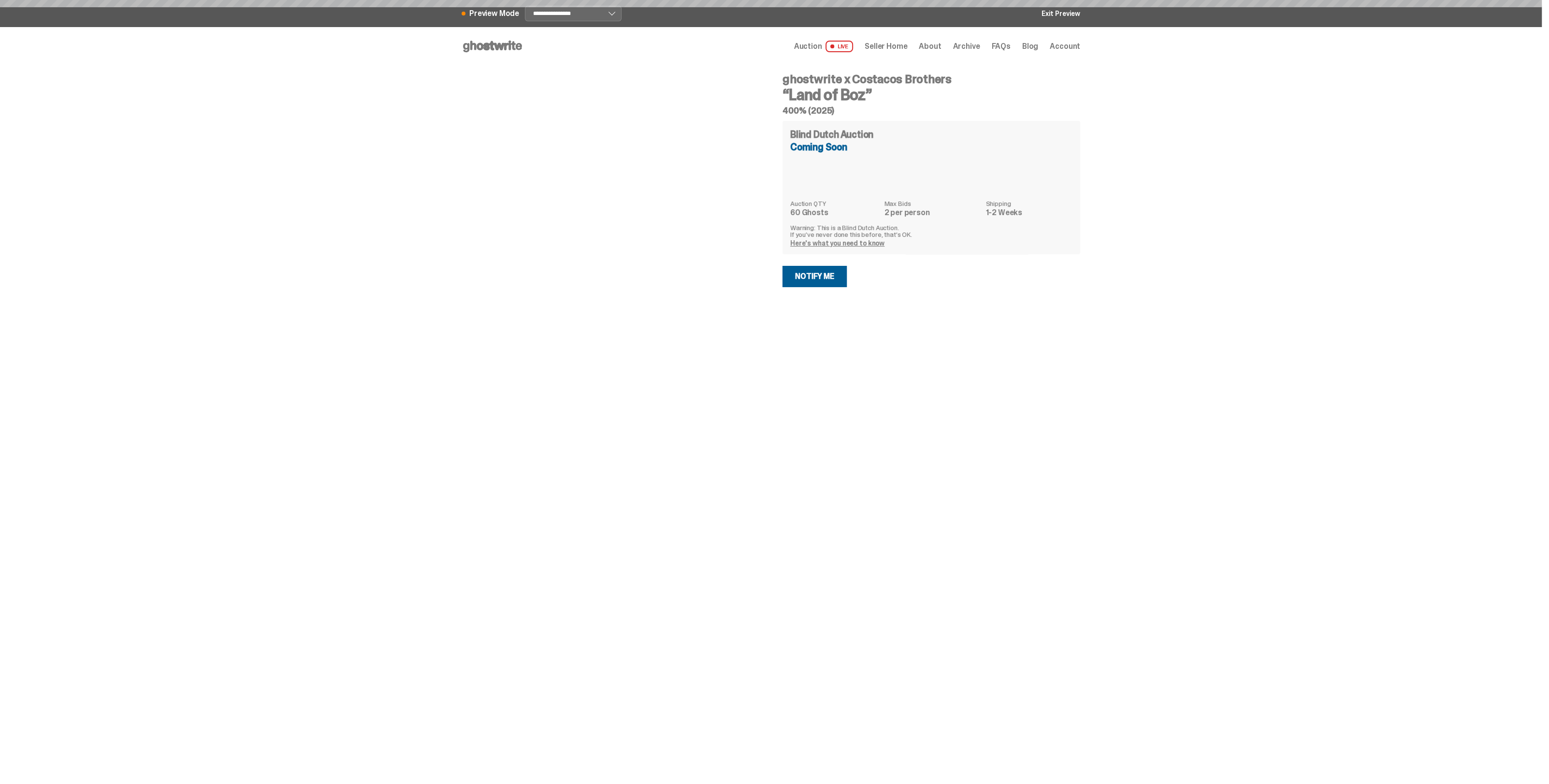
select select "********"
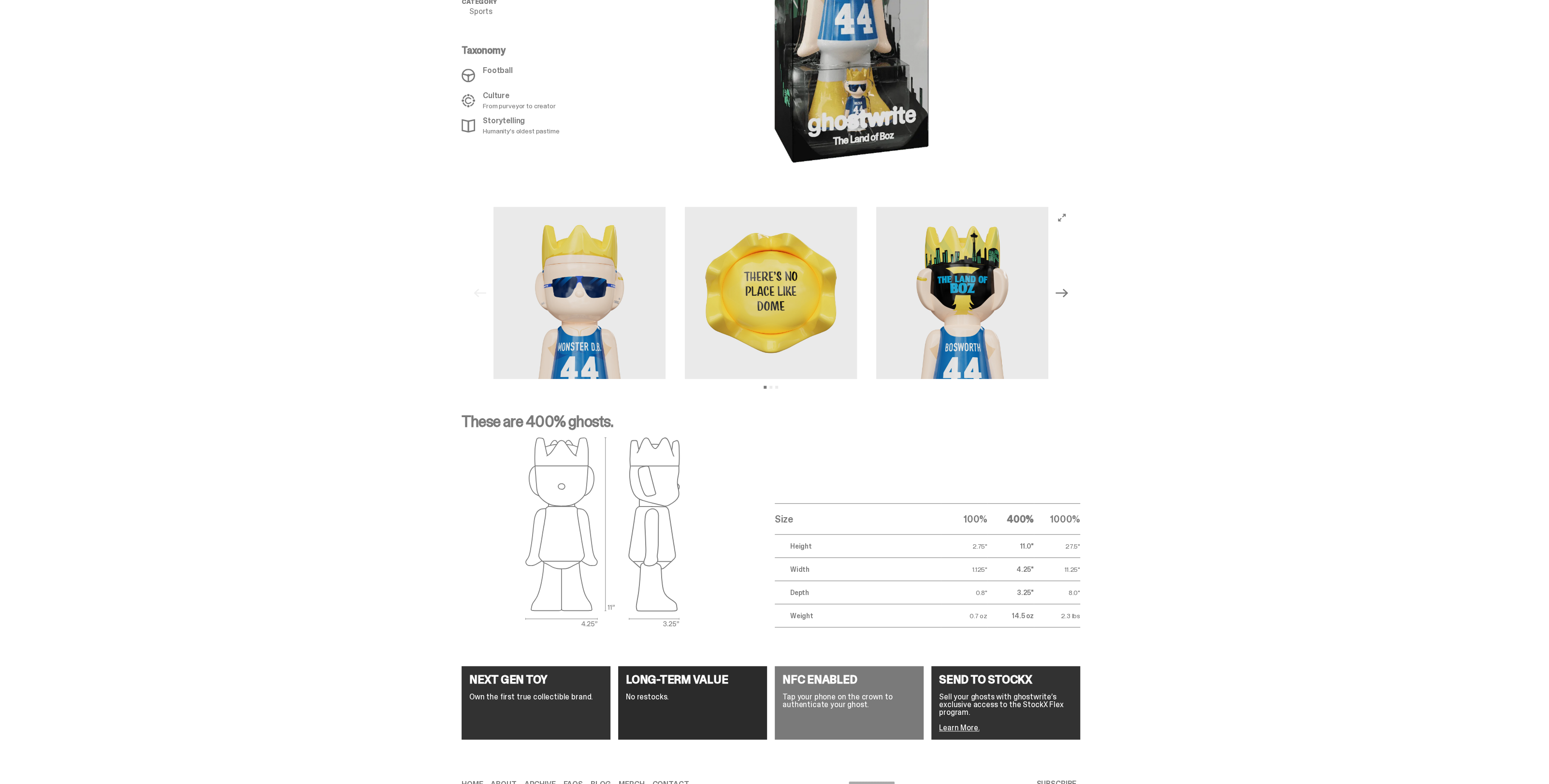
scroll to position [876, 0]
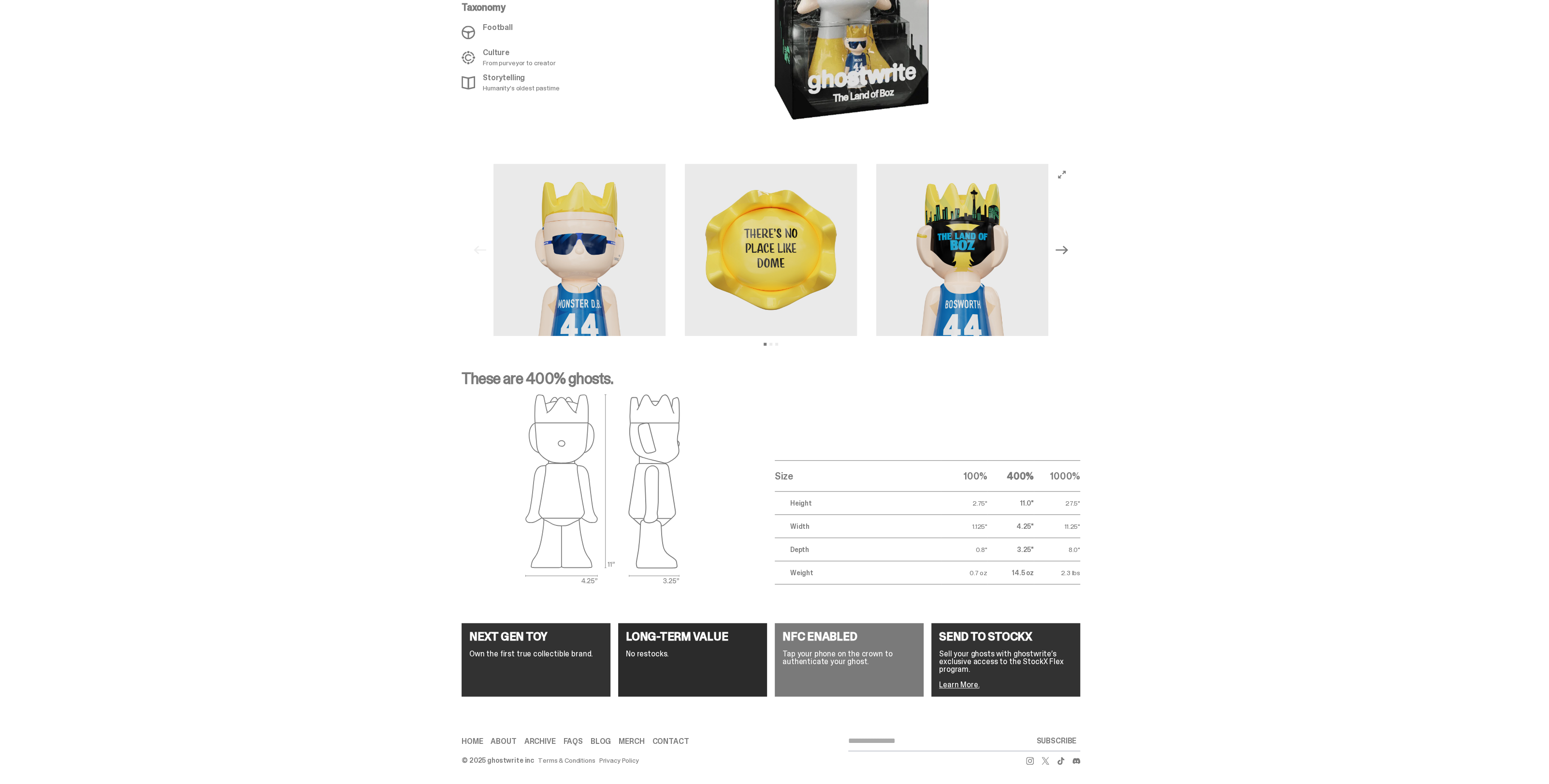
click at [1253, 337] on div "Previous Next View slide 1 View slide 2 View slide 3" at bounding box center [771, 250] width 1542 height 195
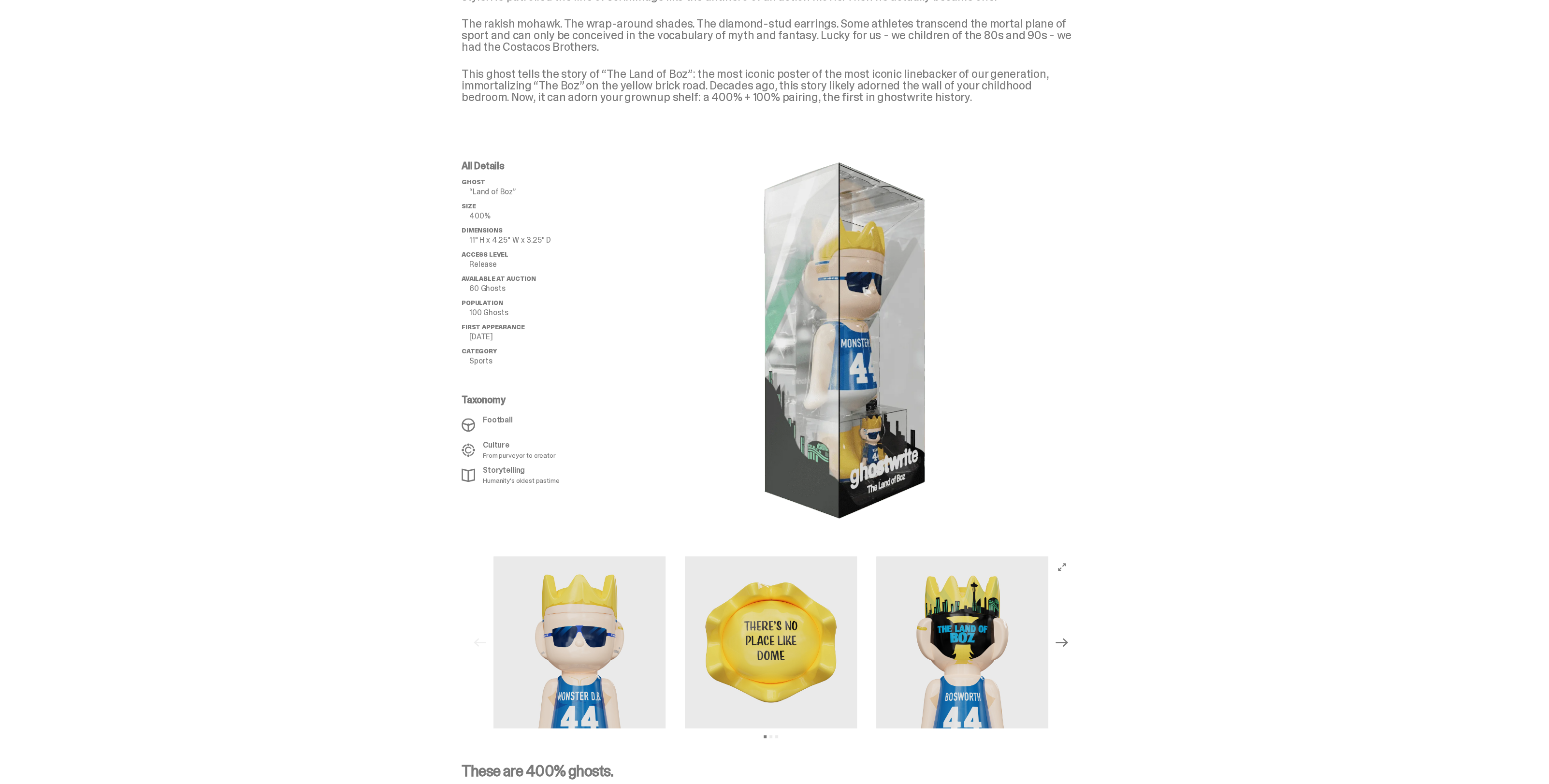
scroll to position [664, 0]
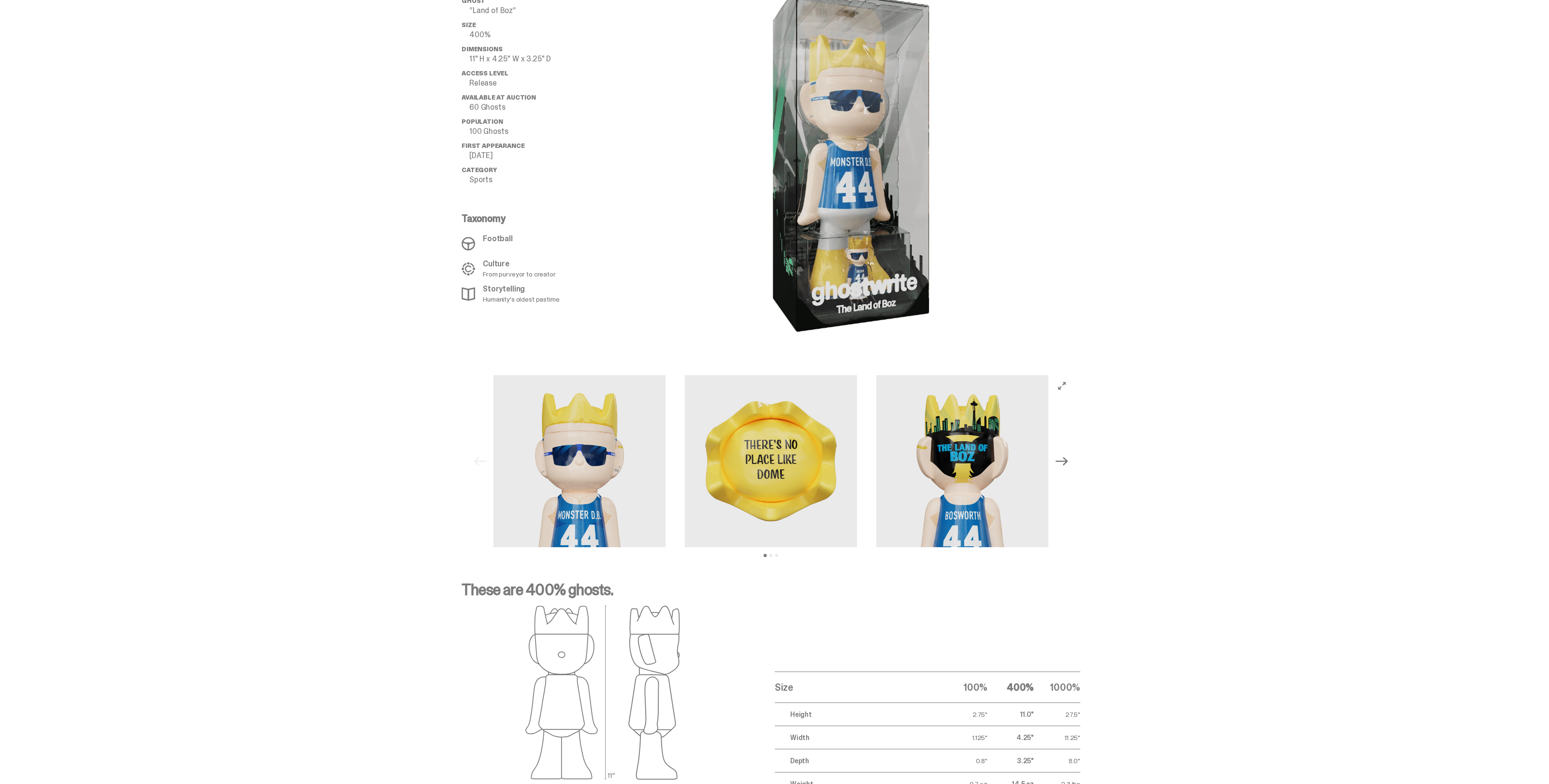
select select "********"
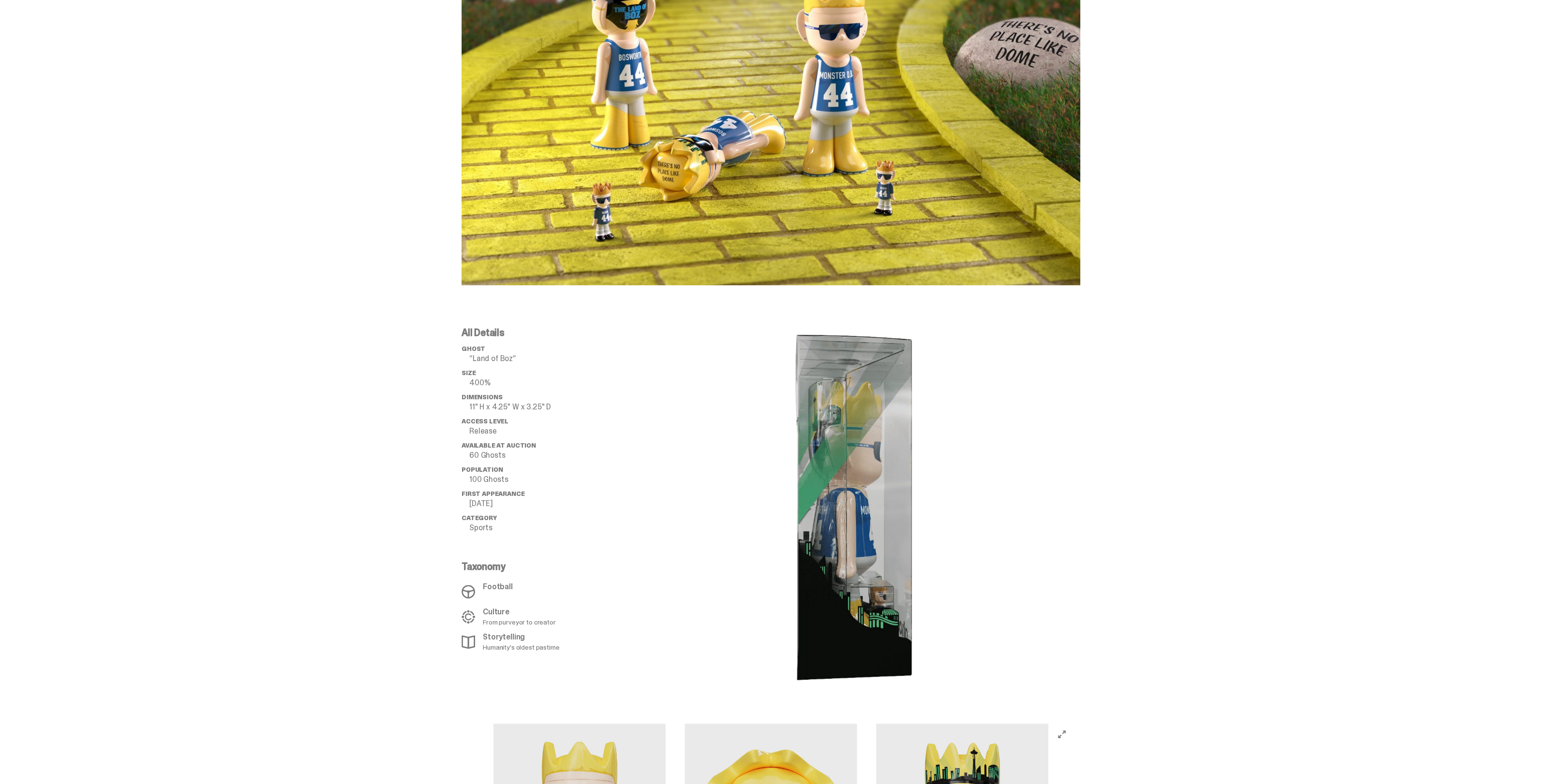
scroll to position [846, 0]
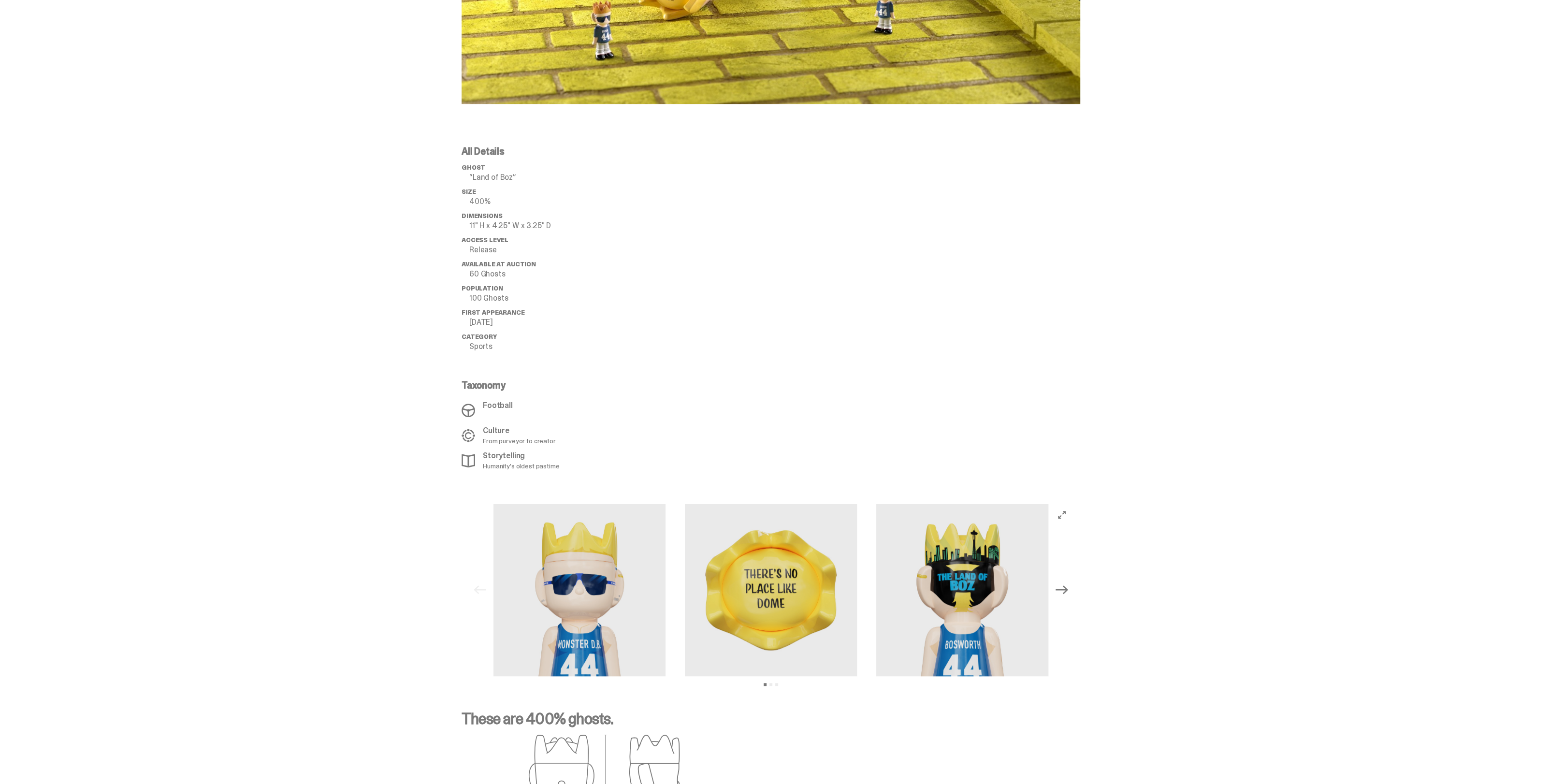
select select "********"
